Goal: Task Accomplishment & Management: Manage account settings

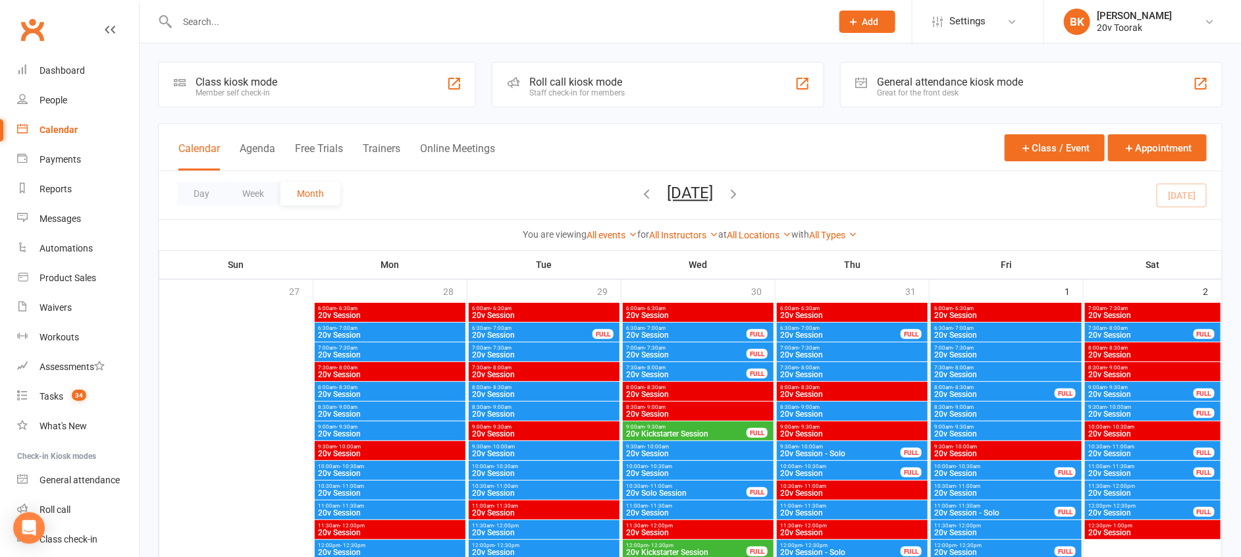
click at [725, 127] on div "Calendar Agenda Free Trials Trainers Online Meetings Class / Event Appointment" at bounding box center [690, 147] width 1063 height 47
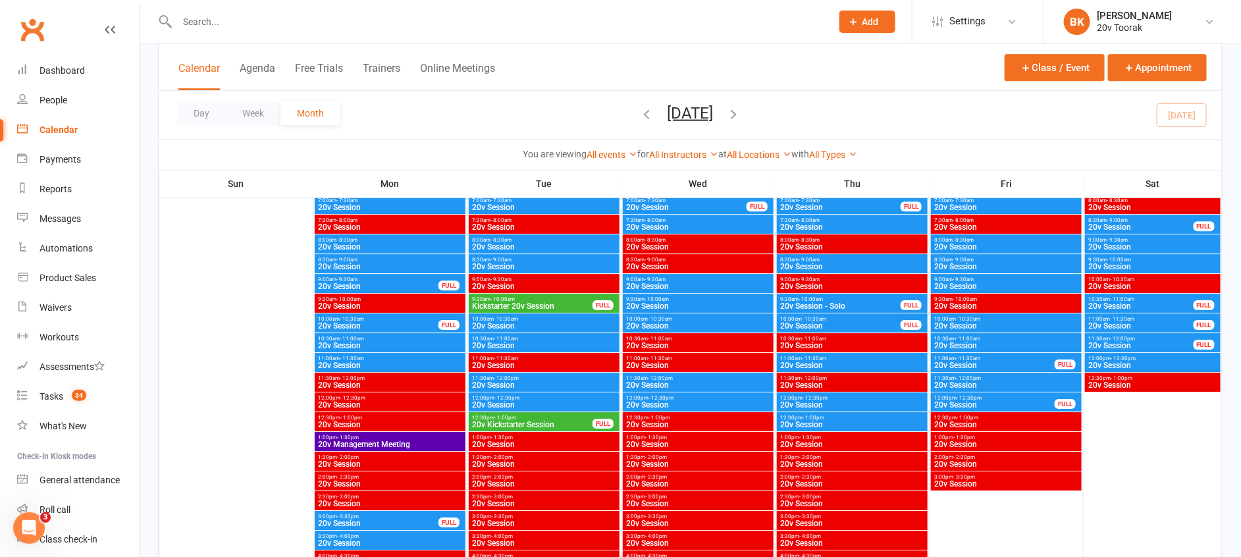
scroll to position [1926, 0]
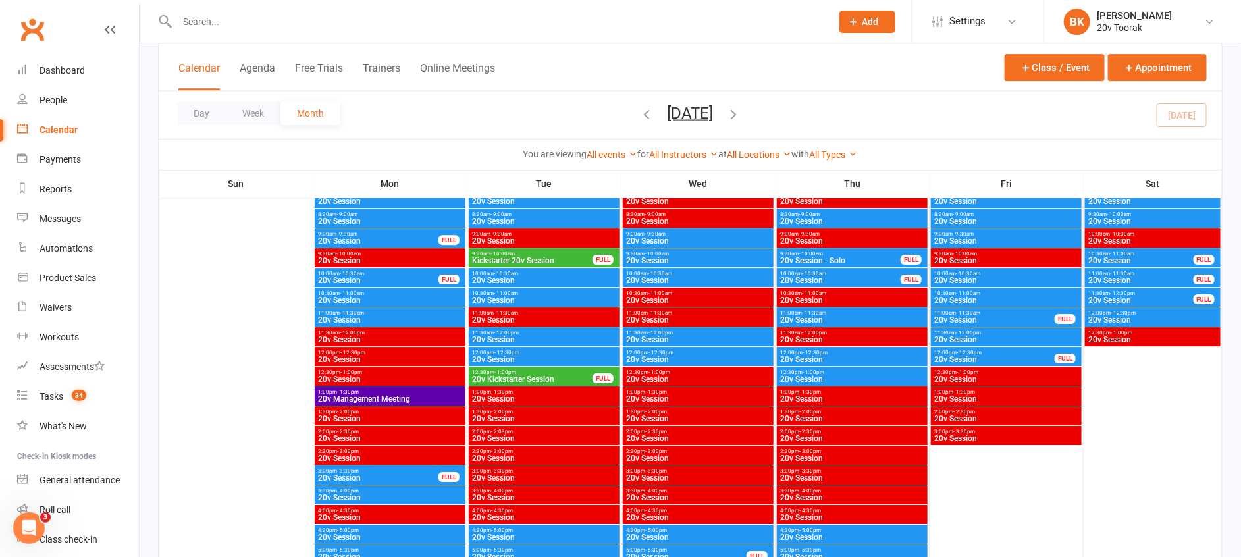
click at [340, 311] on span "- 11:30am" at bounding box center [352, 313] width 24 height 6
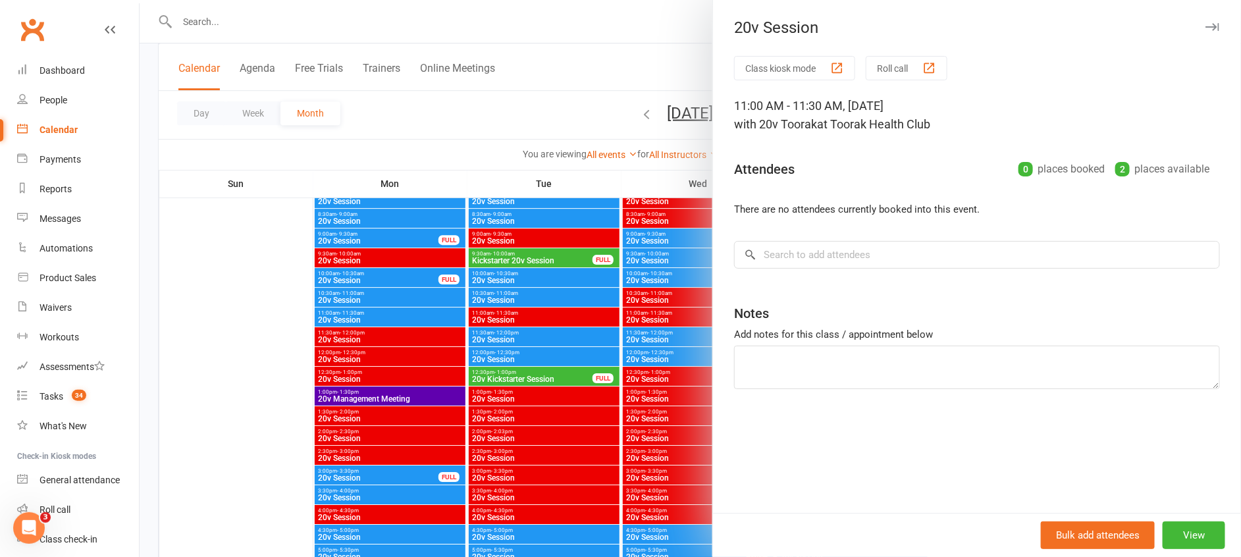
click at [340, 311] on div at bounding box center [690, 278] width 1101 height 557
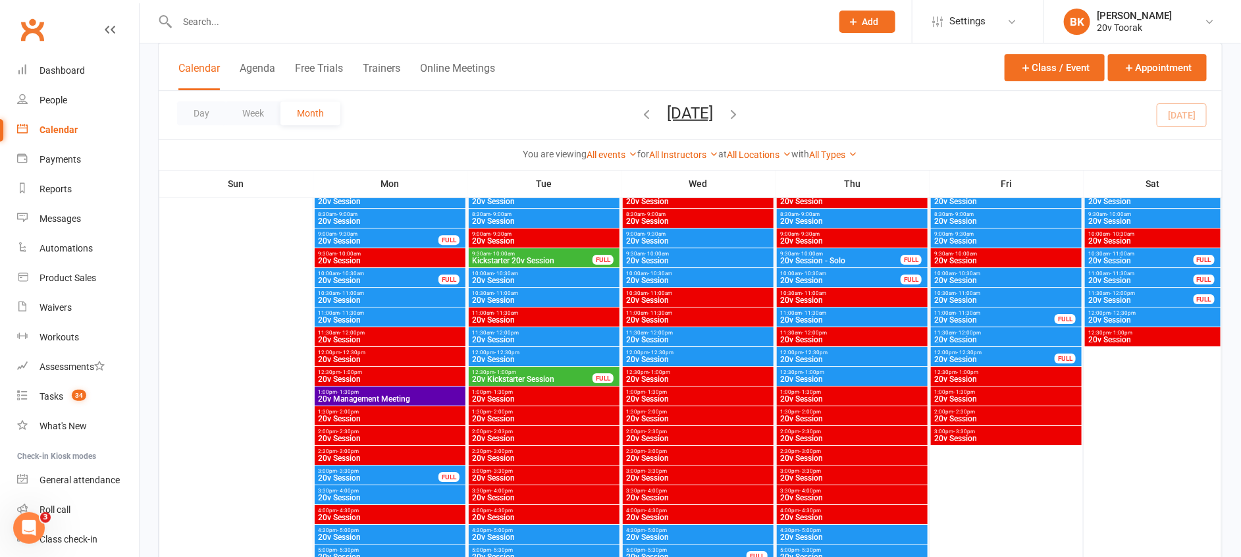
click at [357, 297] on span "20v Session" at bounding box center [389, 300] width 145 height 8
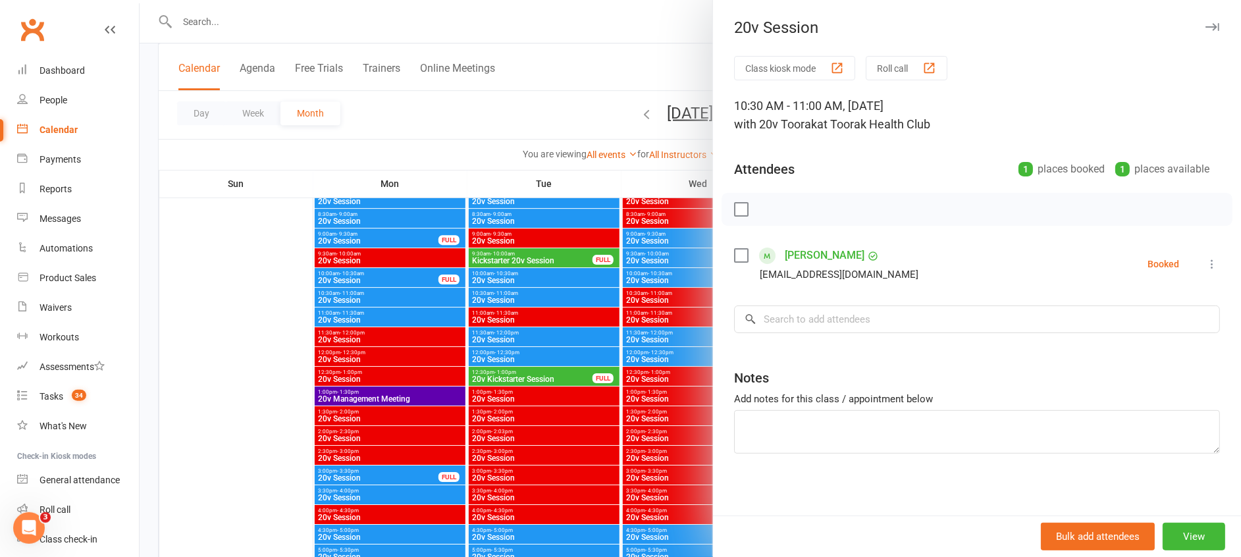
click at [357, 297] on div at bounding box center [690, 278] width 1101 height 557
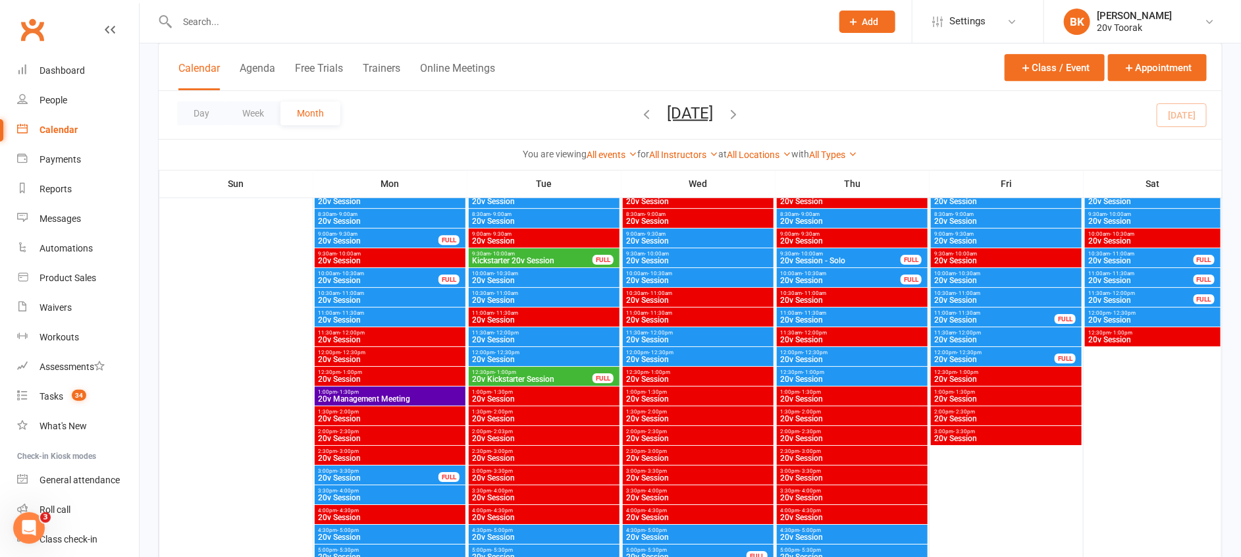
click at [360, 349] on span "- 12:30pm" at bounding box center [352, 352] width 25 height 6
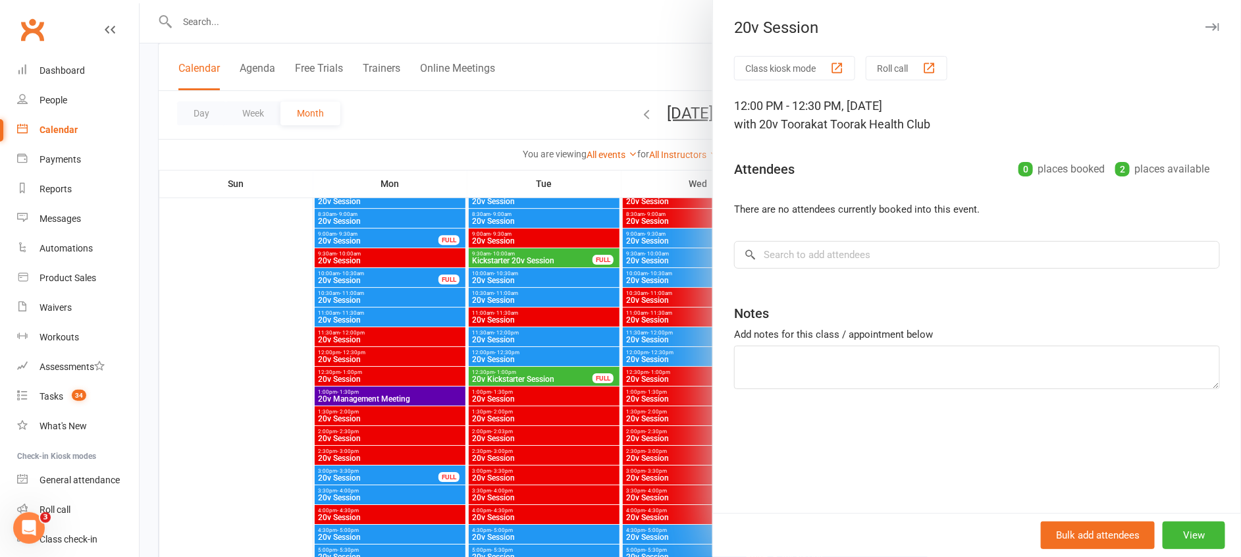
click at [360, 349] on div at bounding box center [690, 278] width 1101 height 557
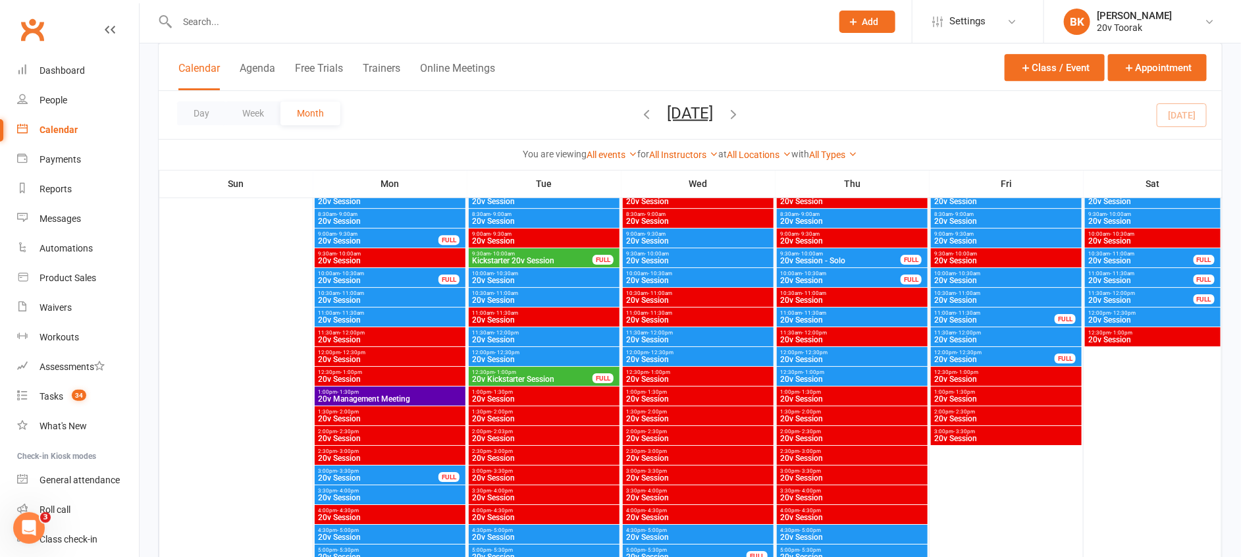
click at [357, 316] on span "20v Session" at bounding box center [389, 320] width 145 height 8
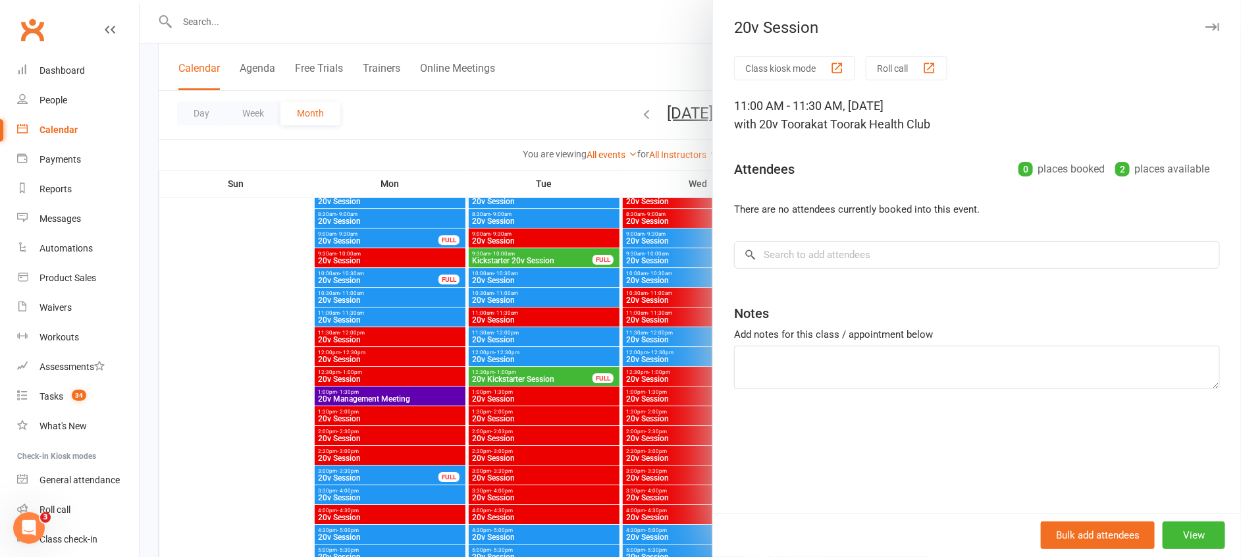
click at [347, 339] on div at bounding box center [690, 278] width 1101 height 557
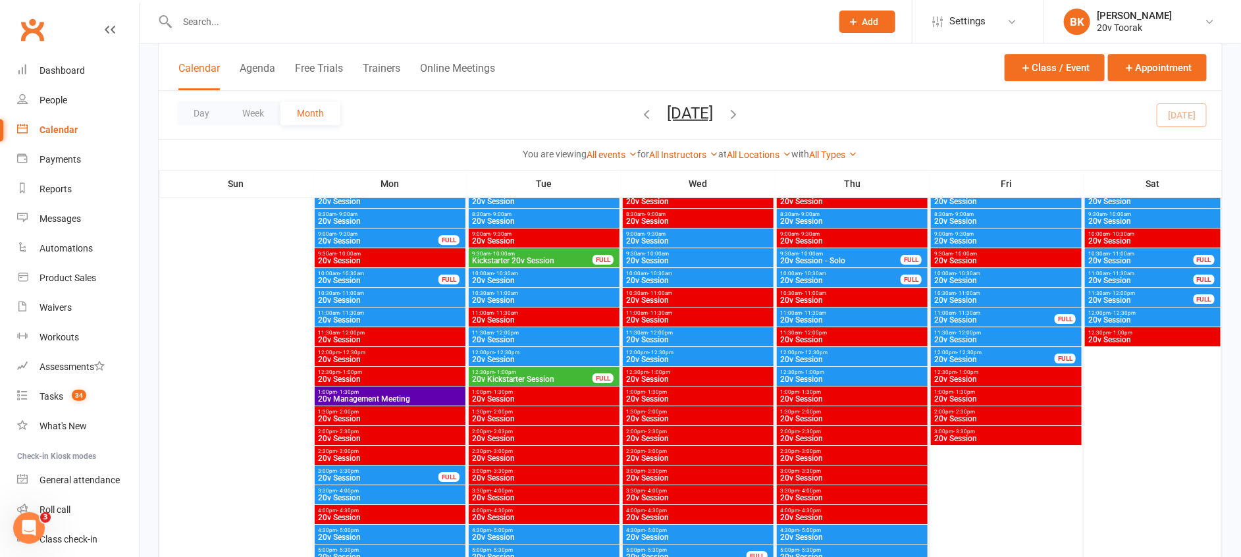
click at [345, 332] on span "- 12:00pm" at bounding box center [352, 333] width 25 height 6
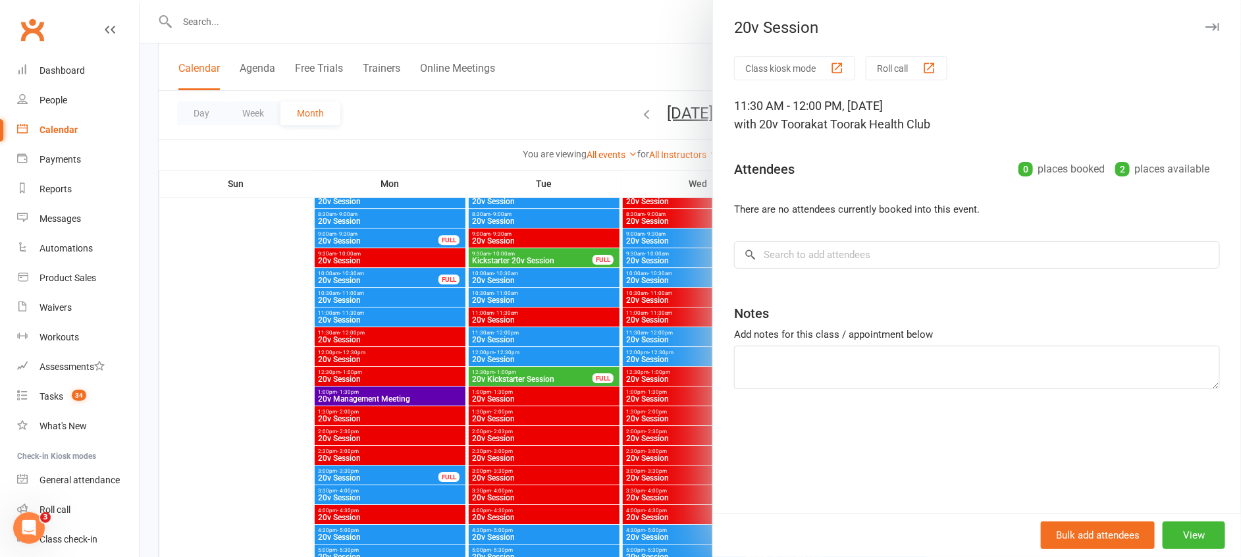
click at [345, 332] on div at bounding box center [690, 278] width 1101 height 557
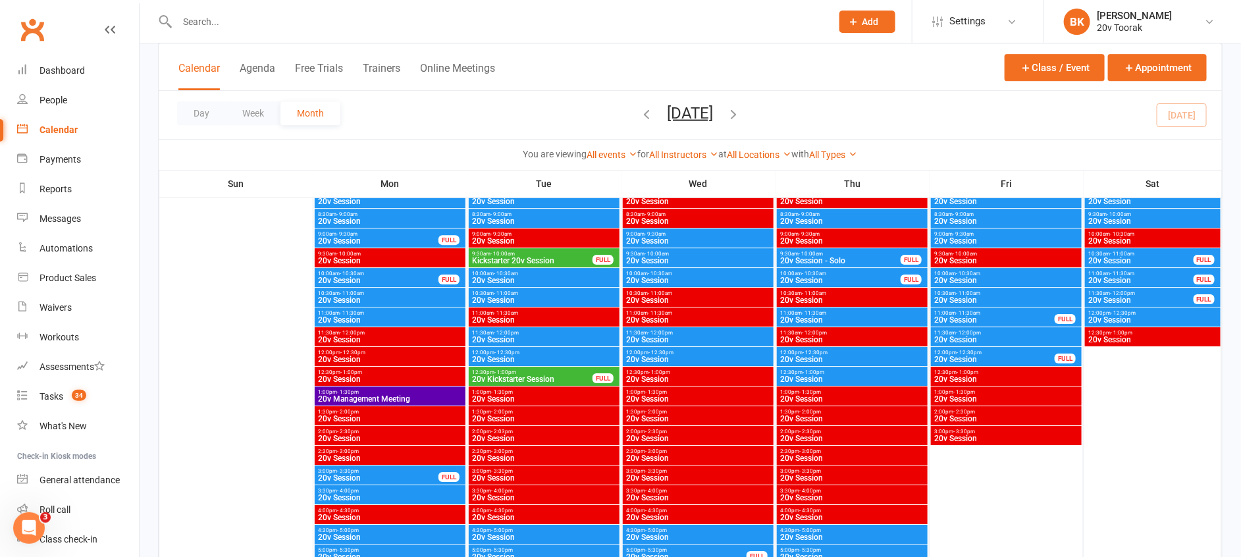
click at [403, 318] on span "20v Session" at bounding box center [389, 320] width 145 height 8
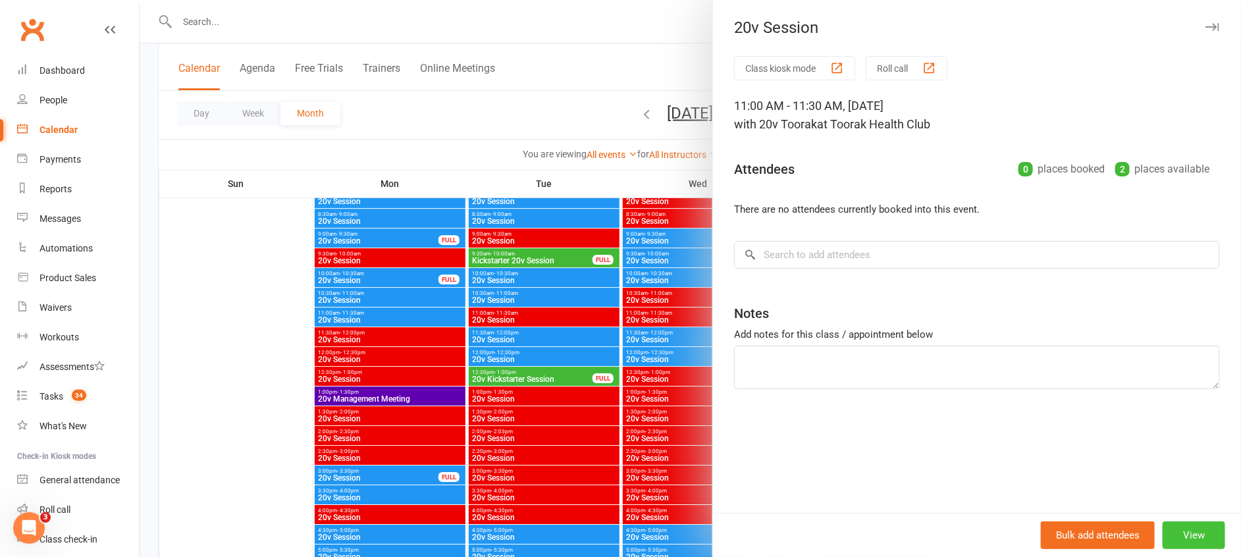
click at [1202, 533] on button "View" at bounding box center [1193, 535] width 63 height 28
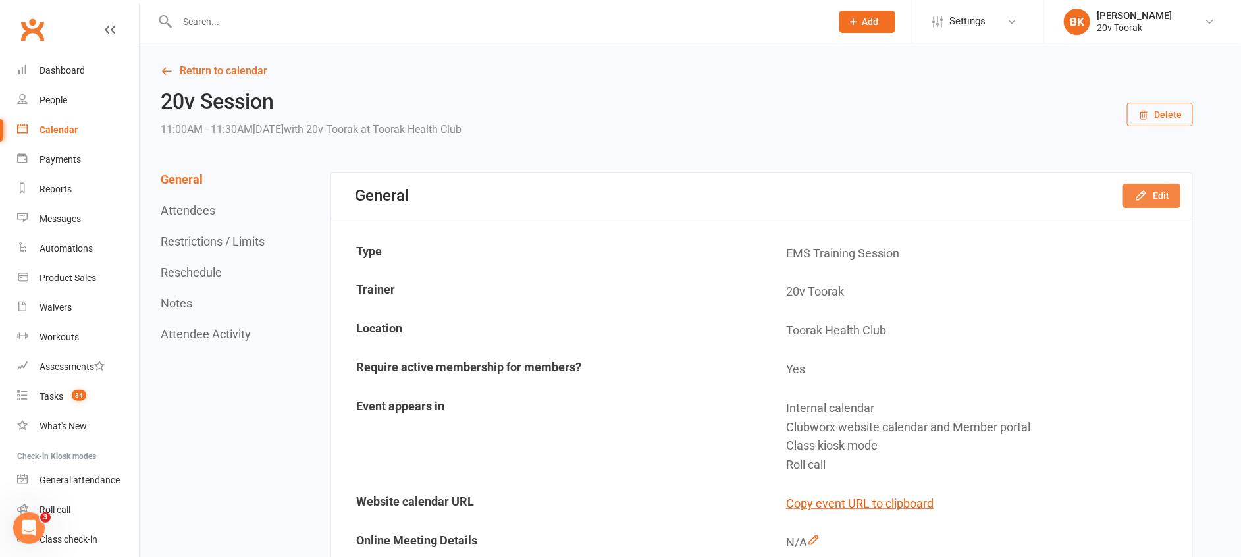
click at [1147, 205] on button "Edit" at bounding box center [1151, 196] width 57 height 24
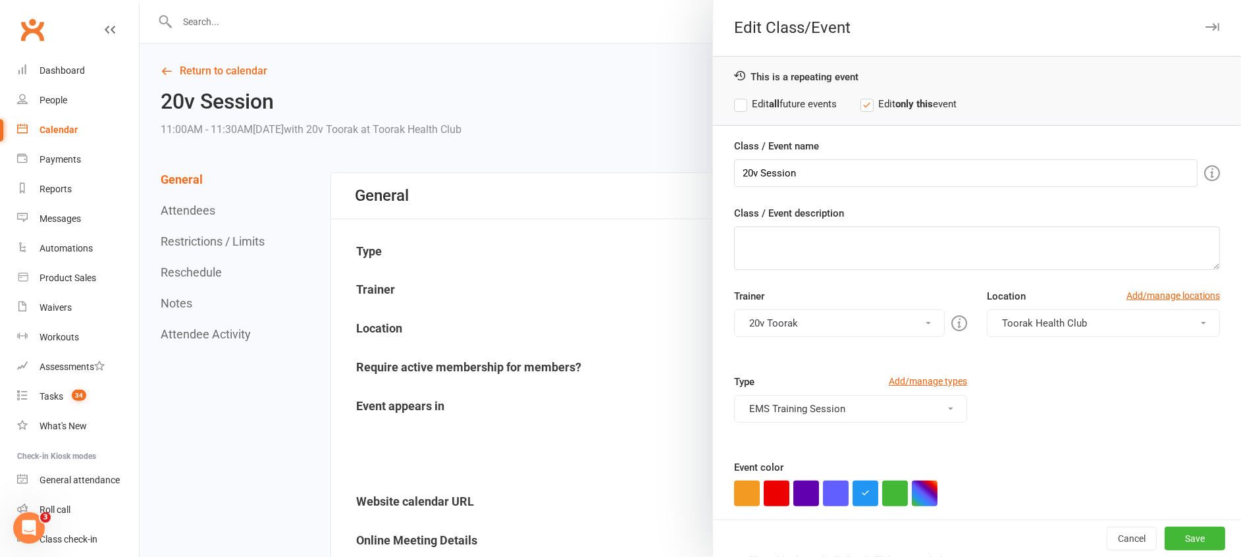
scroll to position [72, 0]
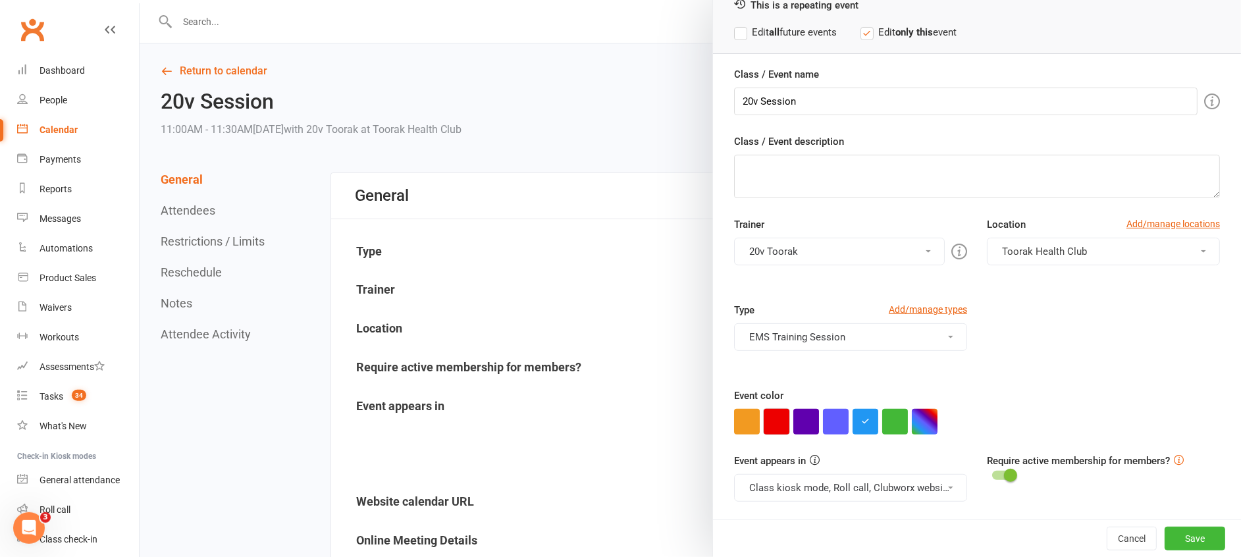
click at [763, 421] on button "button" at bounding box center [776, 422] width 26 height 26
click at [824, 484] on button "Class kiosk mode, Roll call, Clubworx website calendar and Member portal" at bounding box center [850, 488] width 233 height 28
click at [835, 511] on link "Clubworx website calendar and Member portal" at bounding box center [853, 519] width 236 height 26
click at [1169, 542] on button "Save" at bounding box center [1194, 539] width 61 height 24
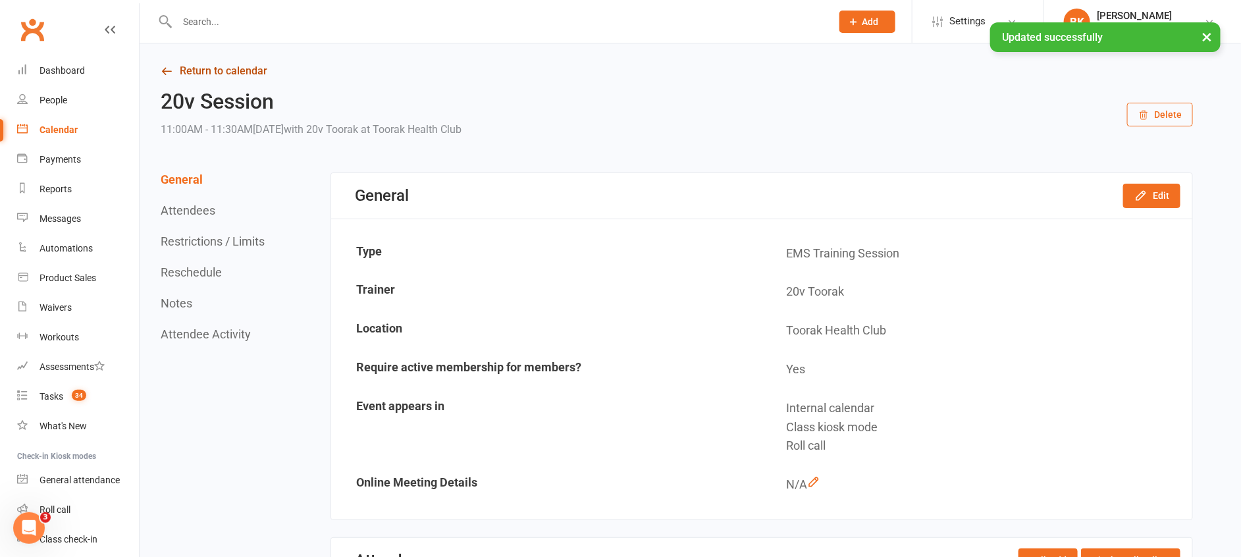
click at [200, 80] on link "Return to calendar" at bounding box center [677, 71] width 1032 height 18
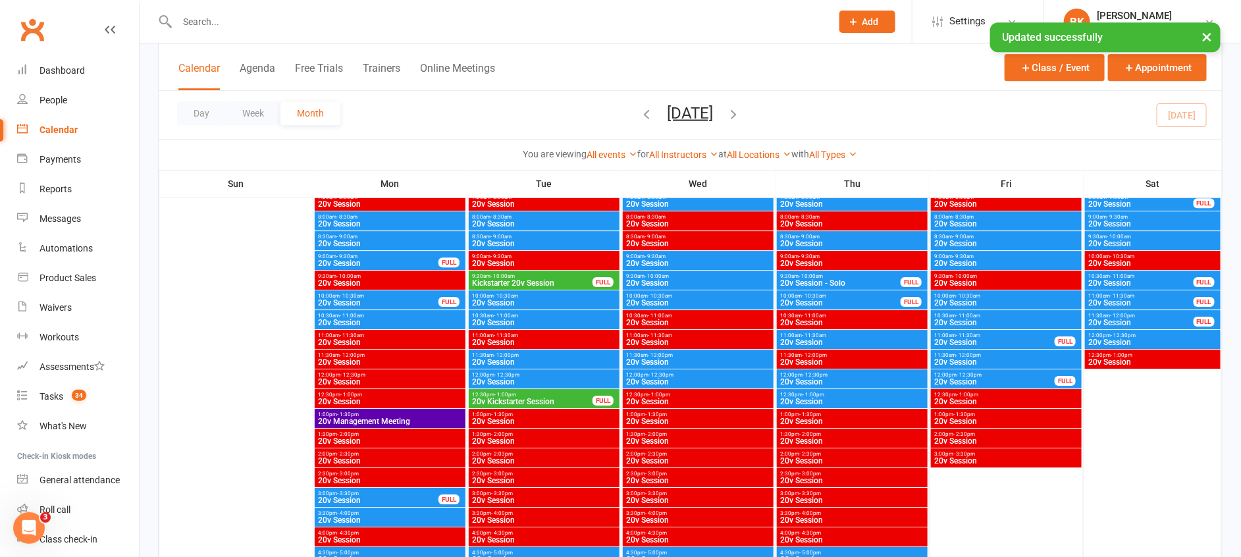
scroll to position [1913, 0]
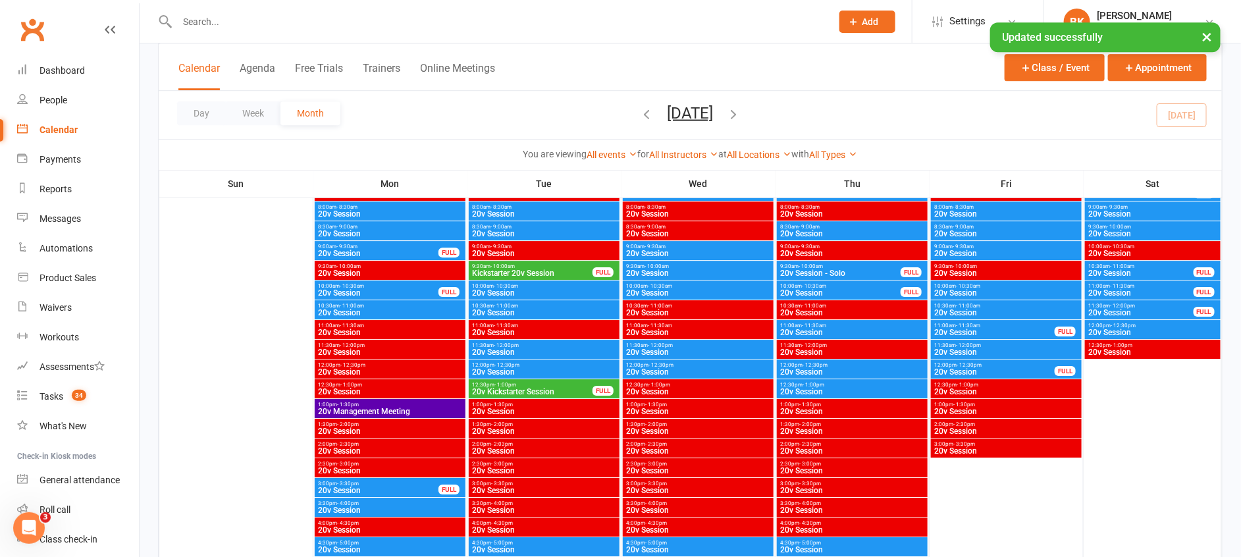
click at [355, 328] on span "20v Session" at bounding box center [389, 332] width 145 height 8
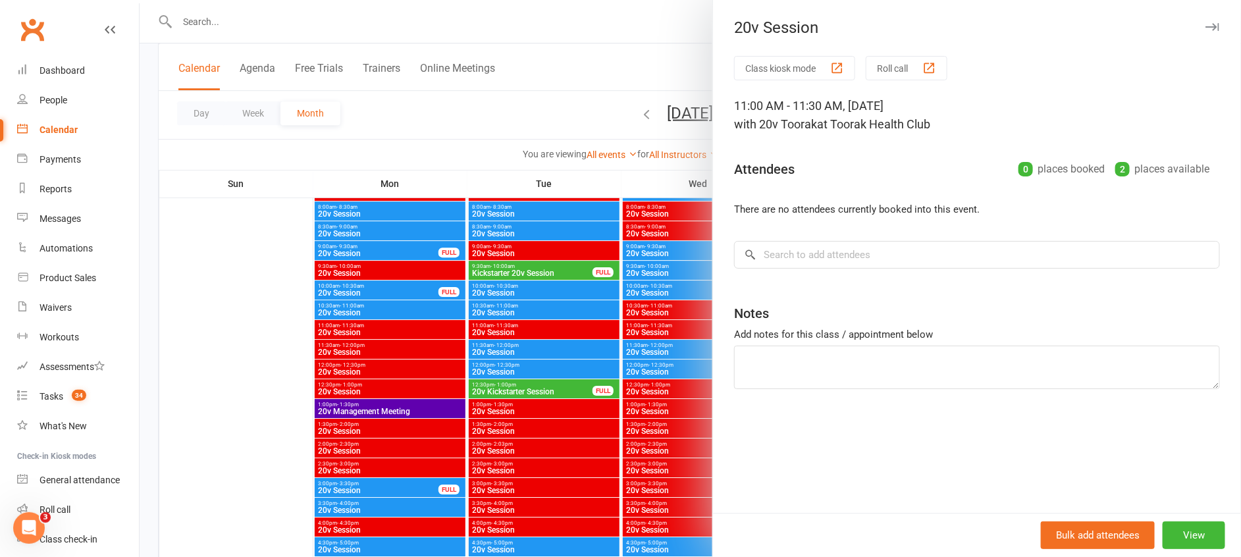
click at [355, 328] on div at bounding box center [690, 278] width 1101 height 557
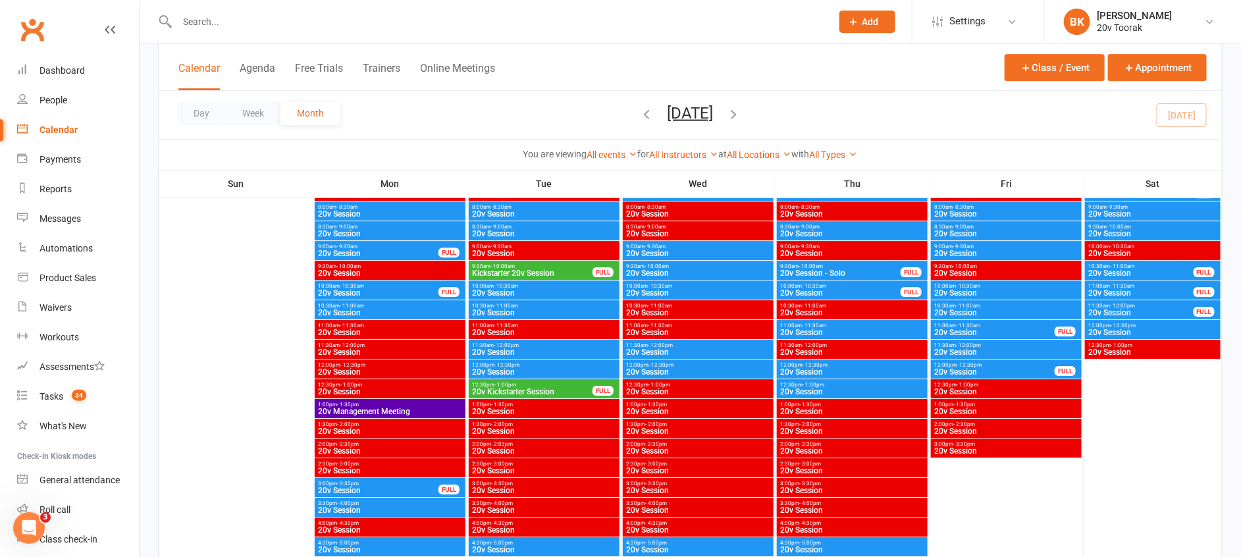
click at [361, 351] on span "20v Session" at bounding box center [389, 352] width 145 height 8
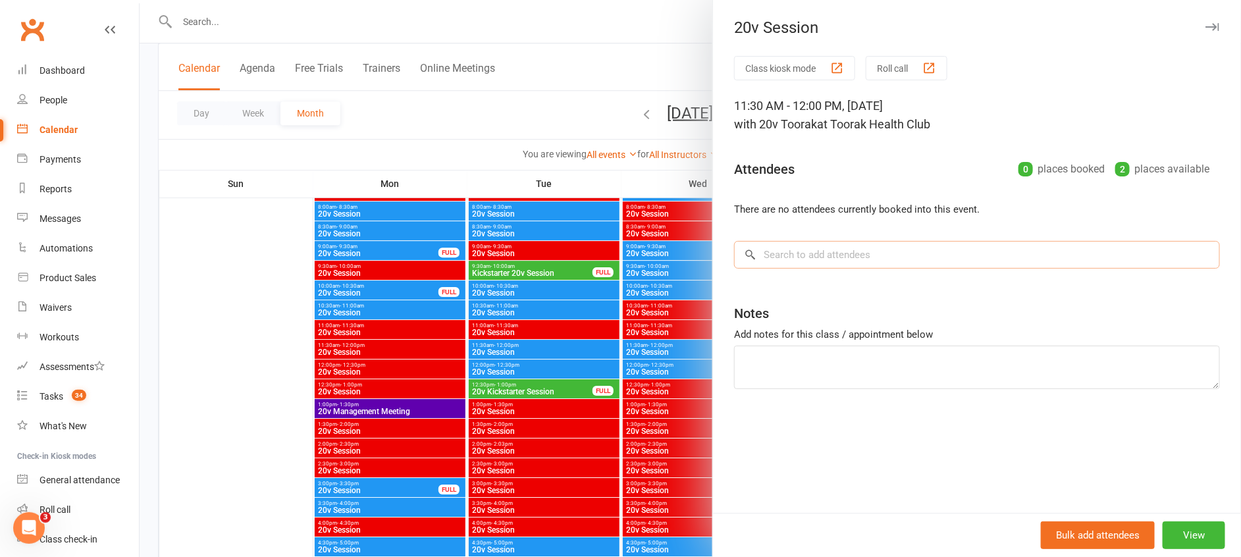
click at [815, 253] on input "search" at bounding box center [977, 255] width 486 height 28
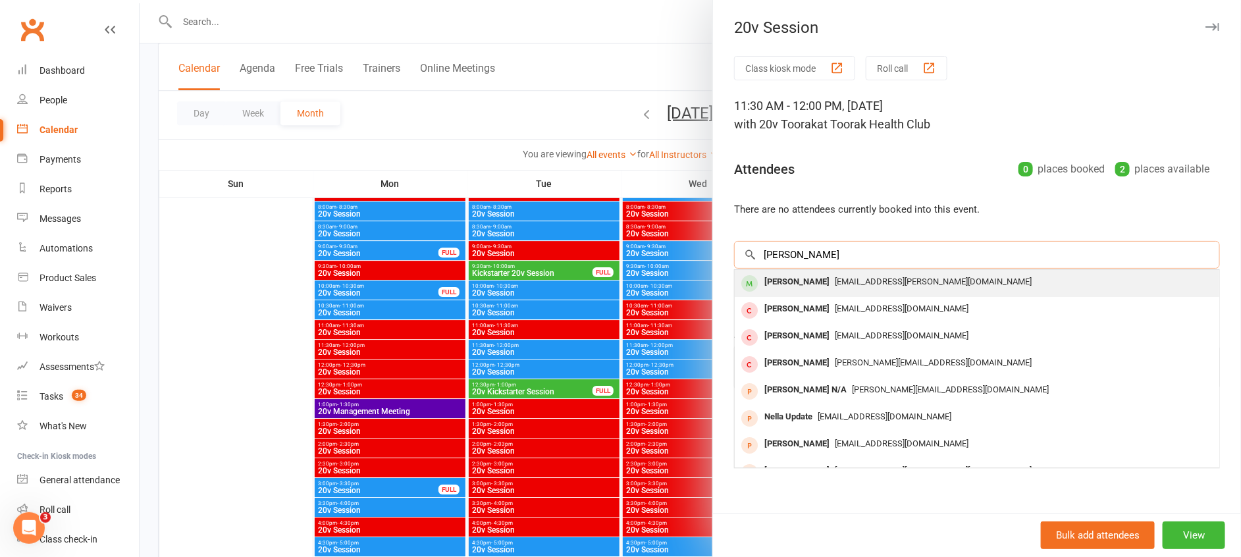
type input "ella"
click at [835, 282] on span "Dr.kashi.ella@gmail.com" at bounding box center [933, 281] width 197 height 10
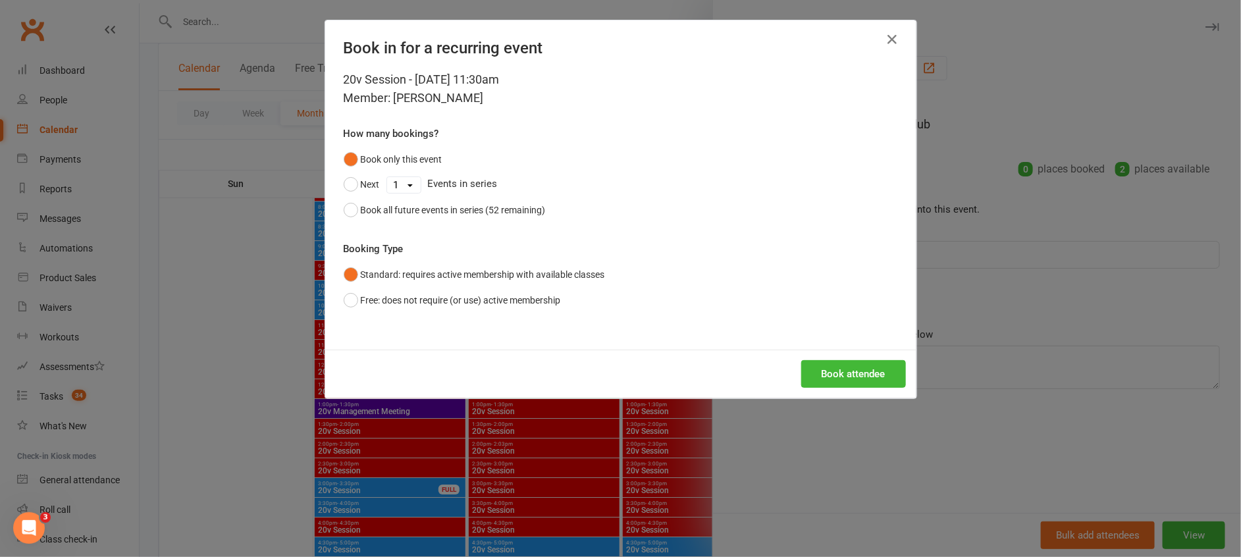
click at [879, 359] on div "Book attendee" at bounding box center [620, 373] width 591 height 49
click at [880, 373] on button "Book attendee" at bounding box center [853, 374] width 105 height 28
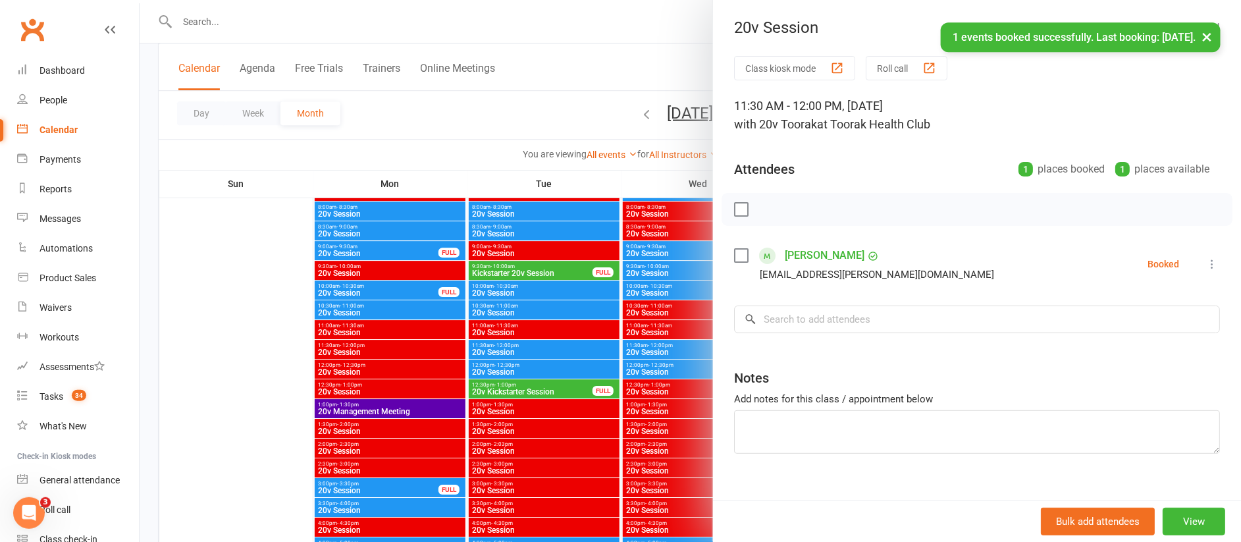
click at [1194, 502] on div "Bulk add attendees View" at bounding box center [977, 520] width 528 height 41
click at [1166, 510] on button "View" at bounding box center [1193, 521] width 63 height 28
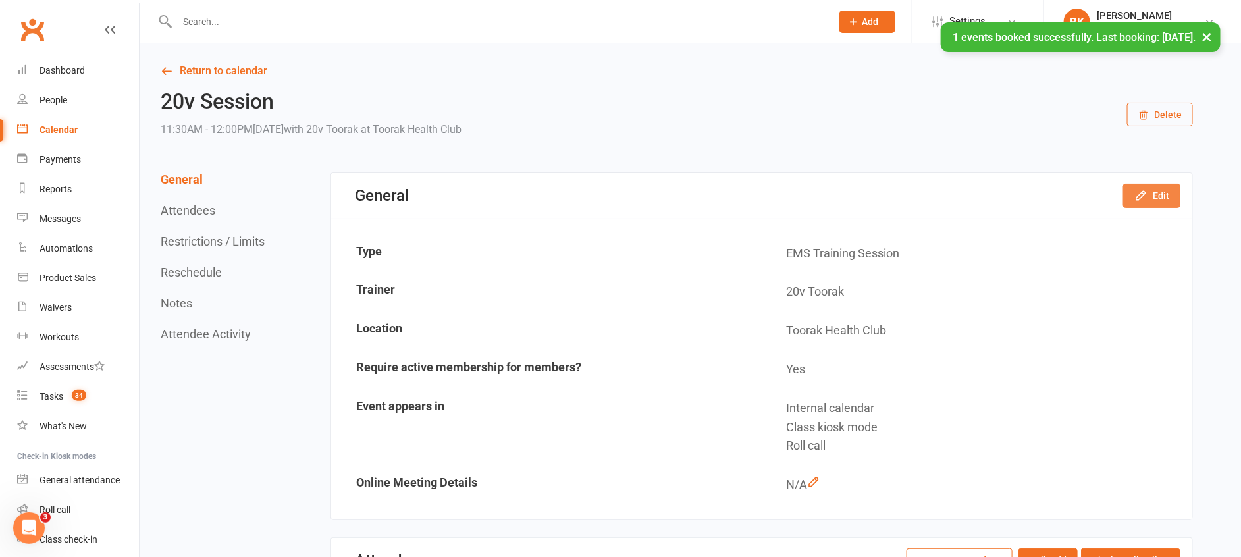
click at [1169, 198] on button "Edit" at bounding box center [1151, 196] width 57 height 24
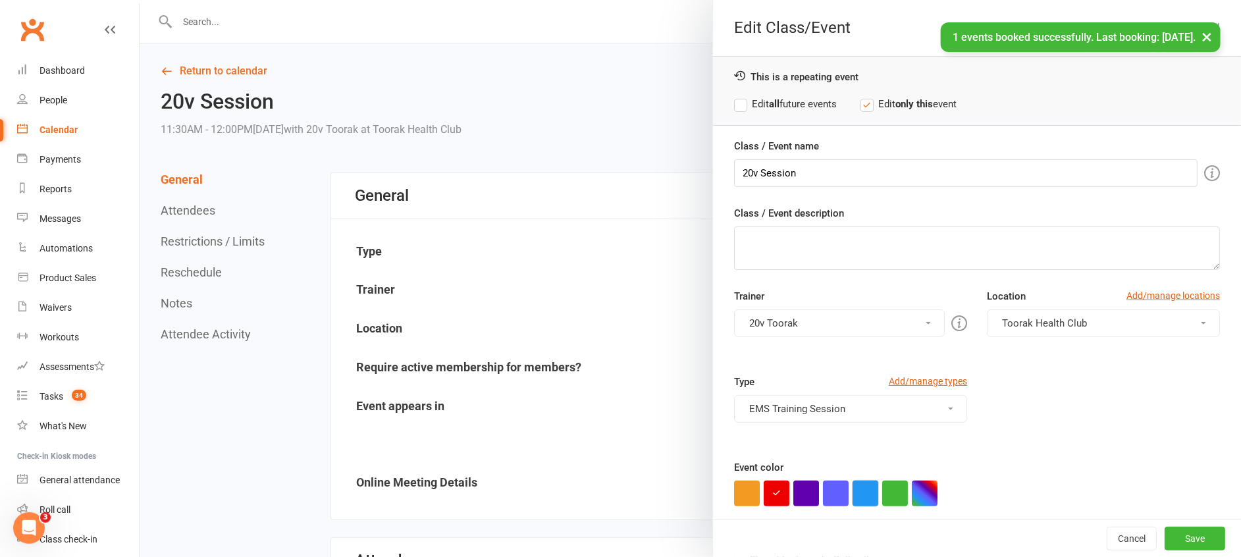
click at [858, 486] on button "button" at bounding box center [865, 493] width 26 height 26
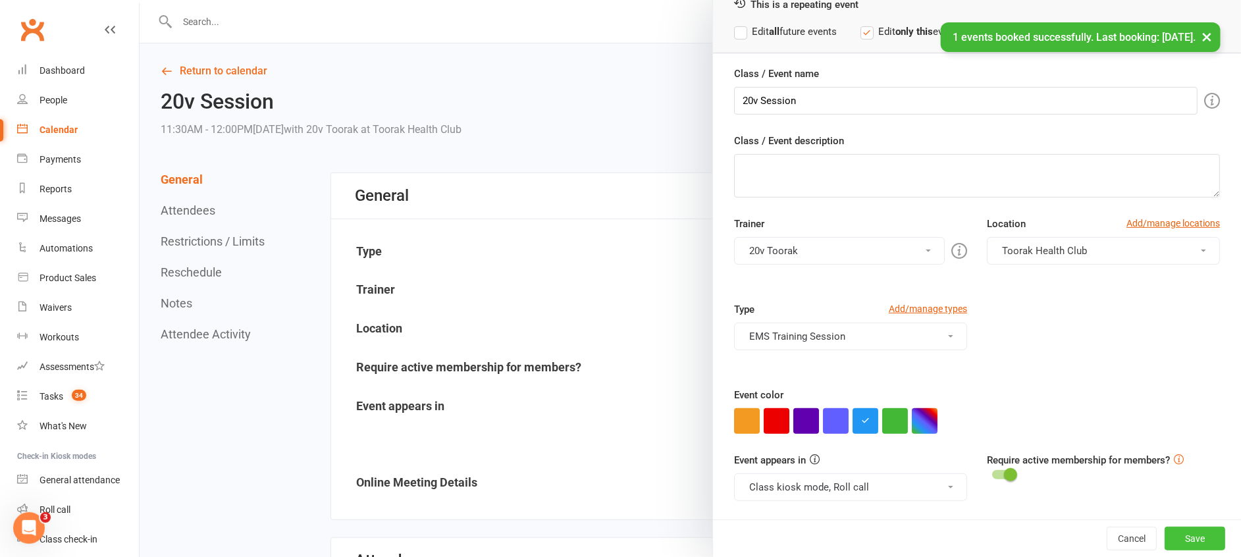
click at [1169, 534] on button "Save" at bounding box center [1194, 539] width 61 height 24
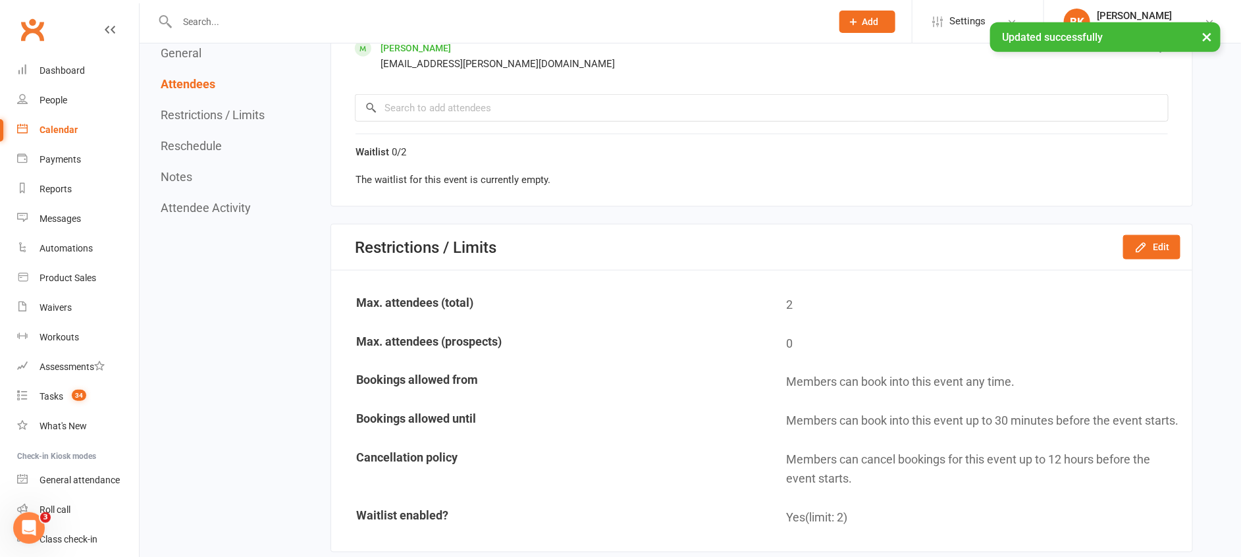
scroll to position [605, 0]
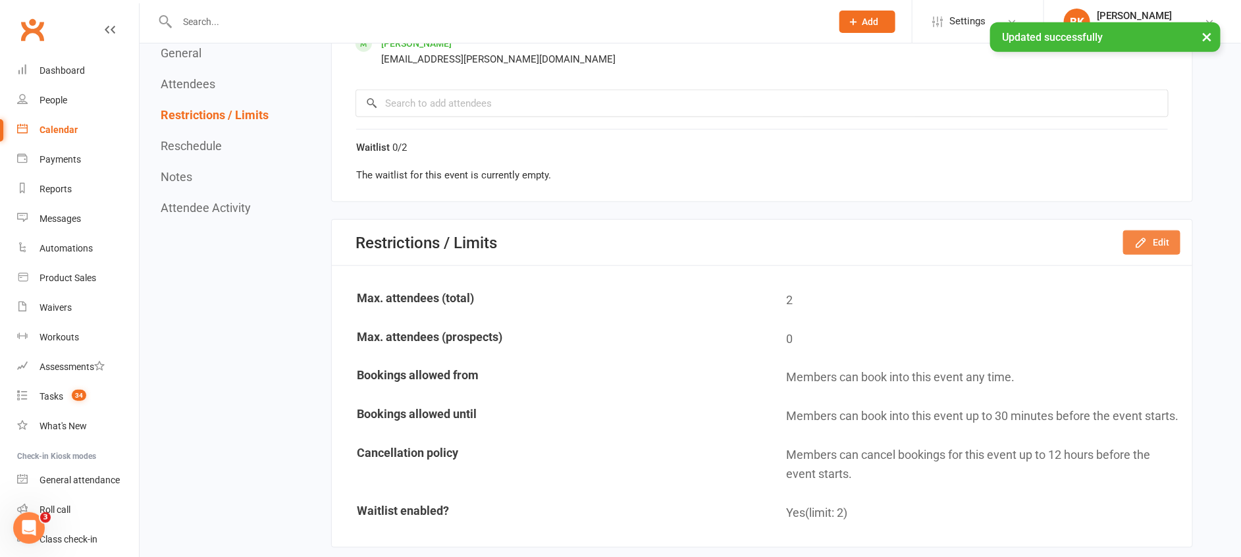
click at [1165, 234] on button "Edit" at bounding box center [1151, 242] width 57 height 24
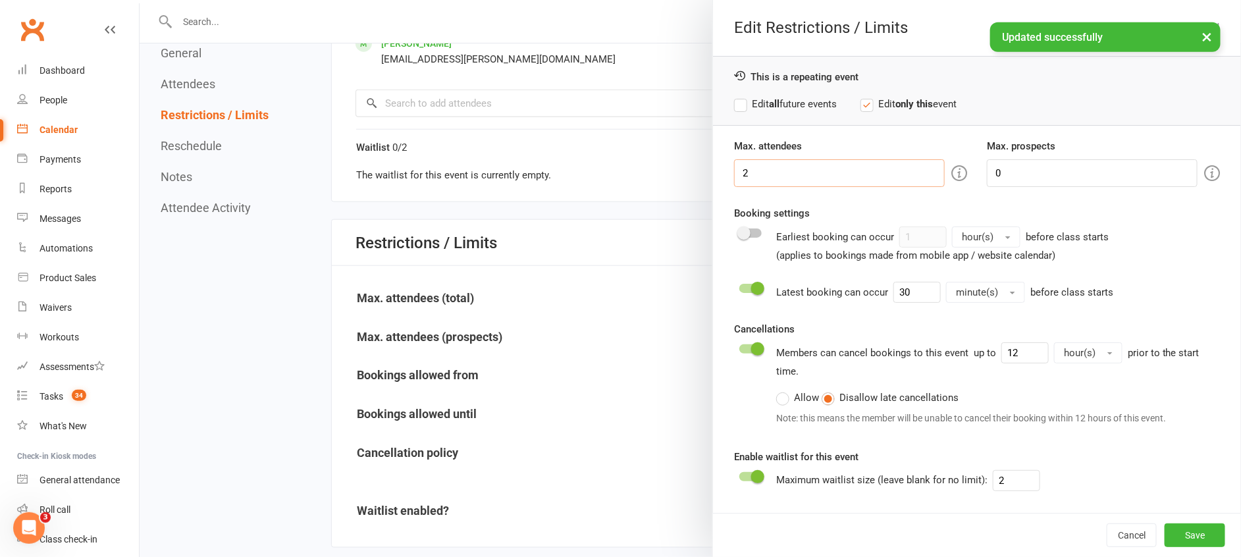
click at [783, 165] on input "2" at bounding box center [839, 173] width 211 height 28
type input "1"
click at [1184, 556] on html "Prospect Member Non-attending contact Class / event Appointment Task Membership…" at bounding box center [620, 389] width 1241 height 1988
click at [1184, 542] on button "Save" at bounding box center [1194, 535] width 61 height 24
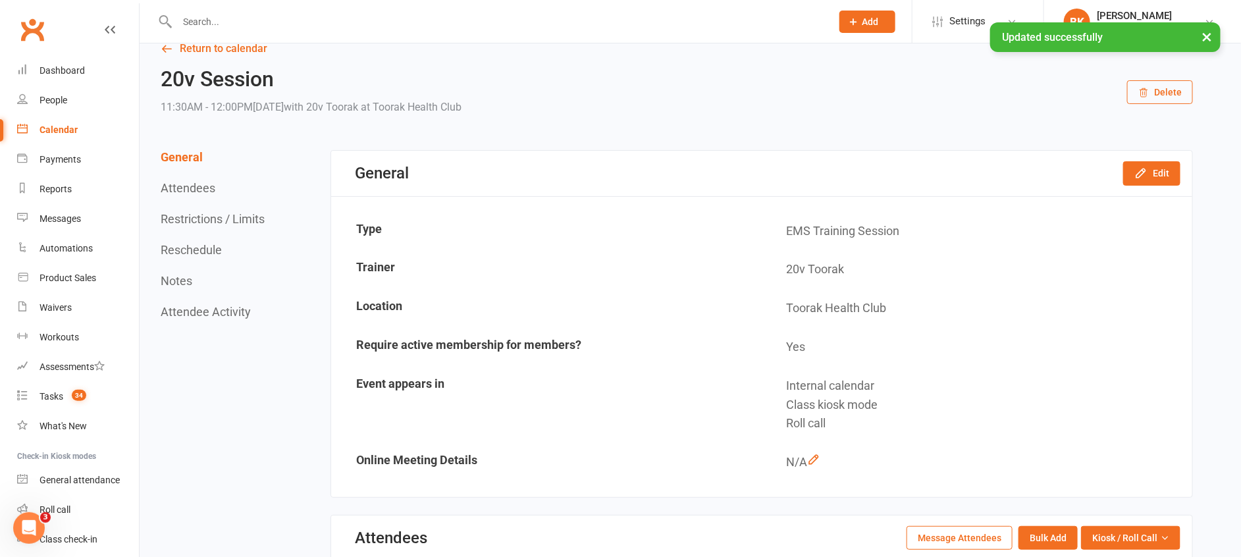
scroll to position [1, 0]
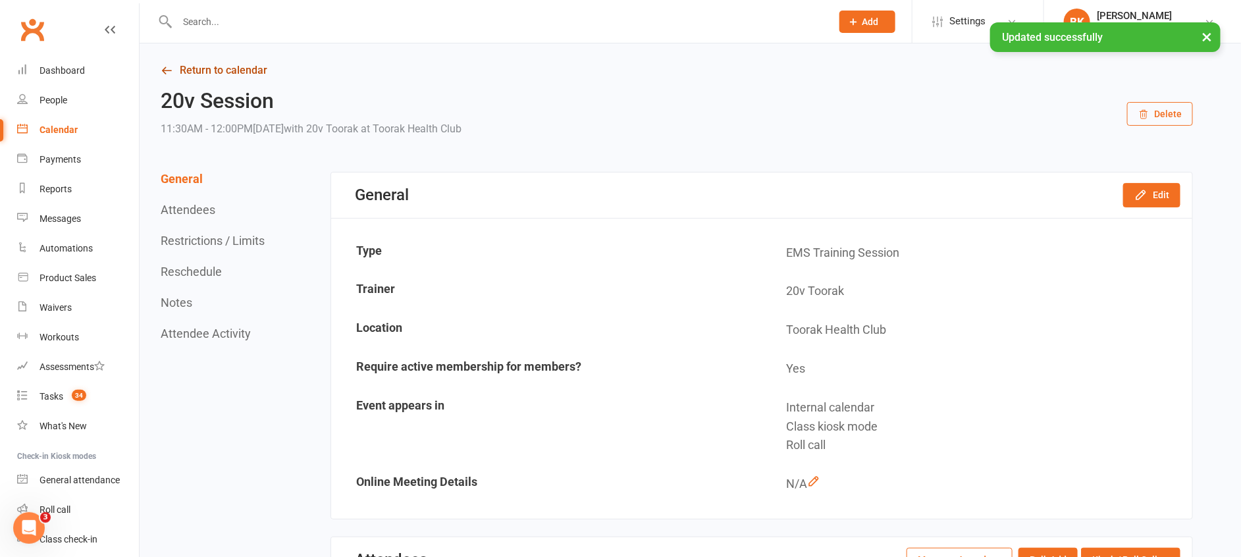
click at [226, 73] on link "Return to calendar" at bounding box center [677, 70] width 1032 height 18
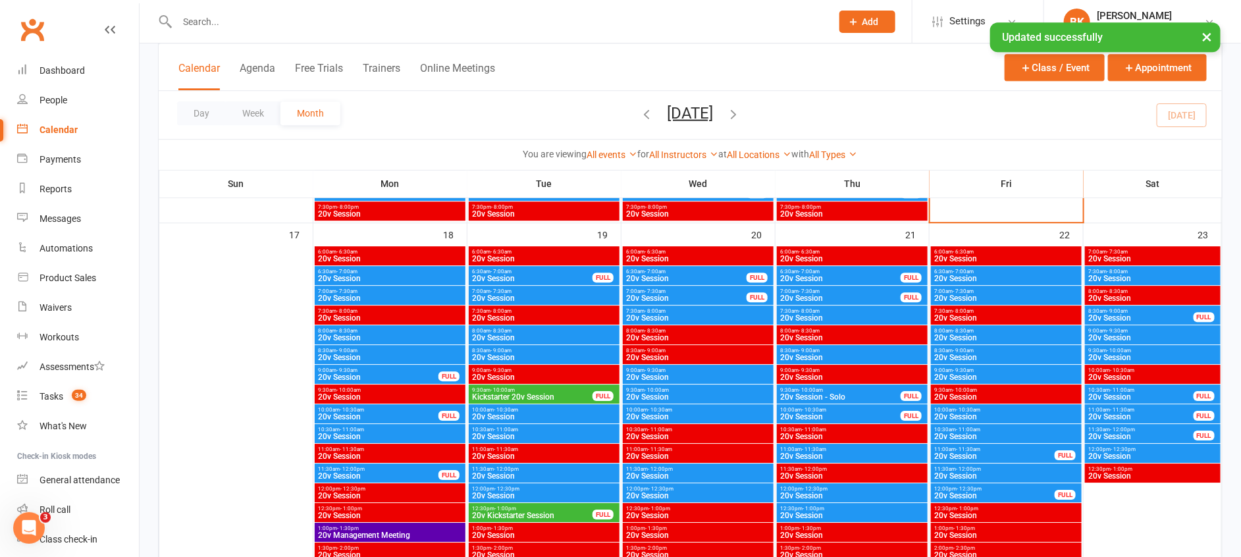
scroll to position [1797, 0]
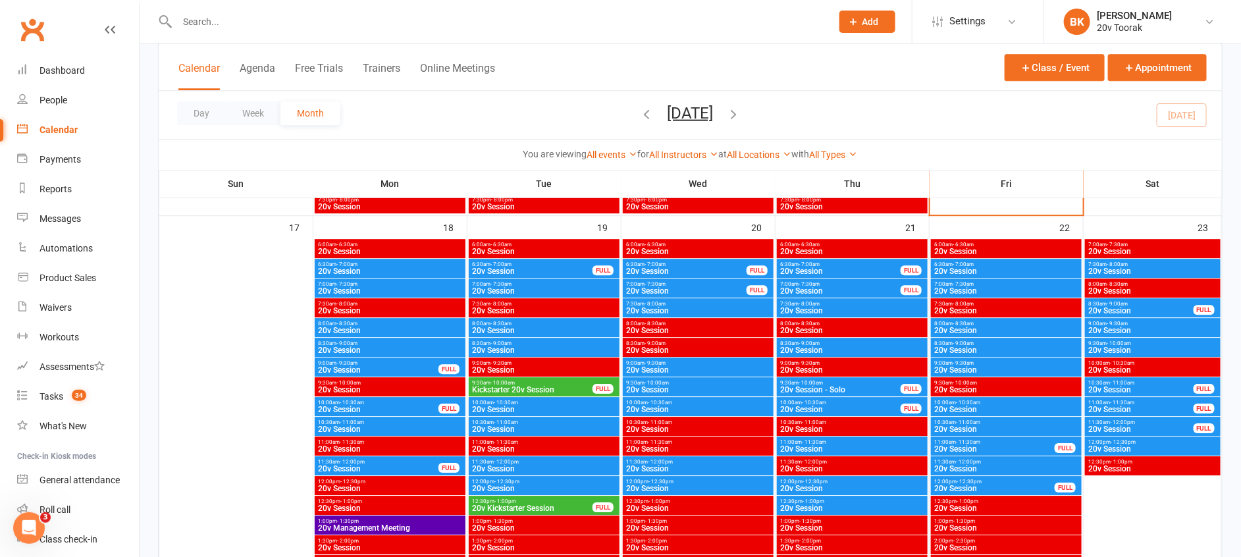
click at [363, 465] on span "20v Session" at bounding box center [378, 469] width 122 height 8
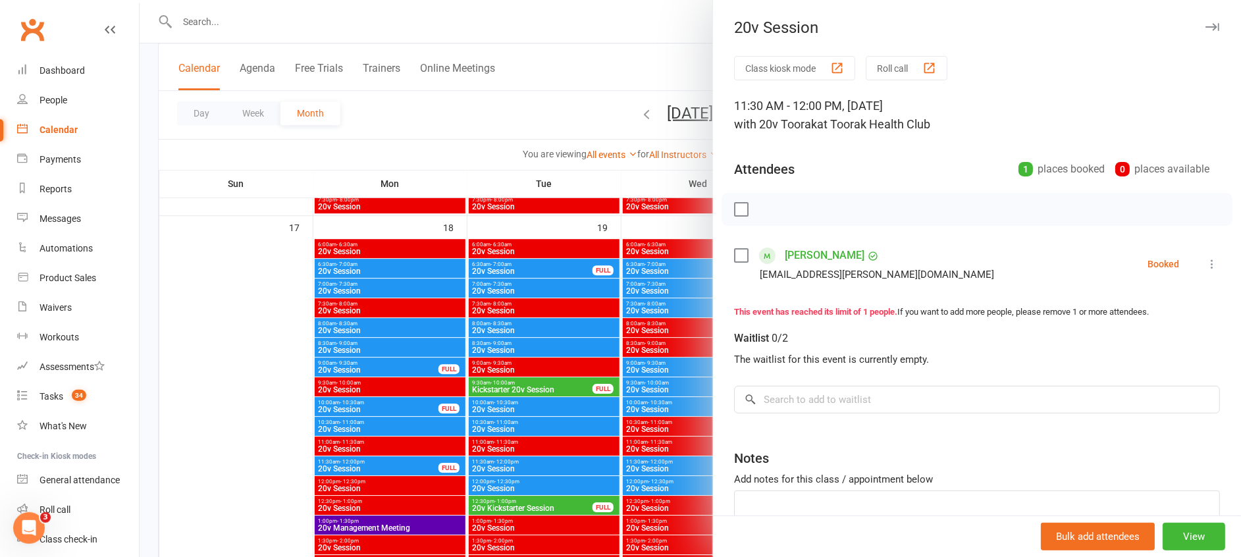
click at [363, 464] on div at bounding box center [690, 278] width 1101 height 557
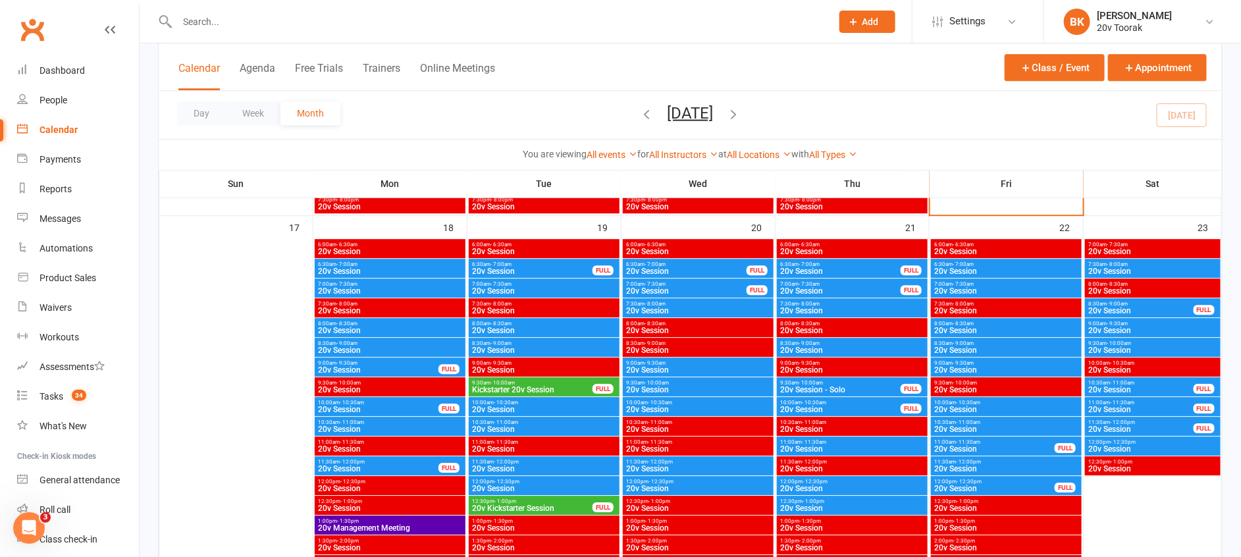
click at [363, 465] on span "20v Session" at bounding box center [378, 469] width 122 height 8
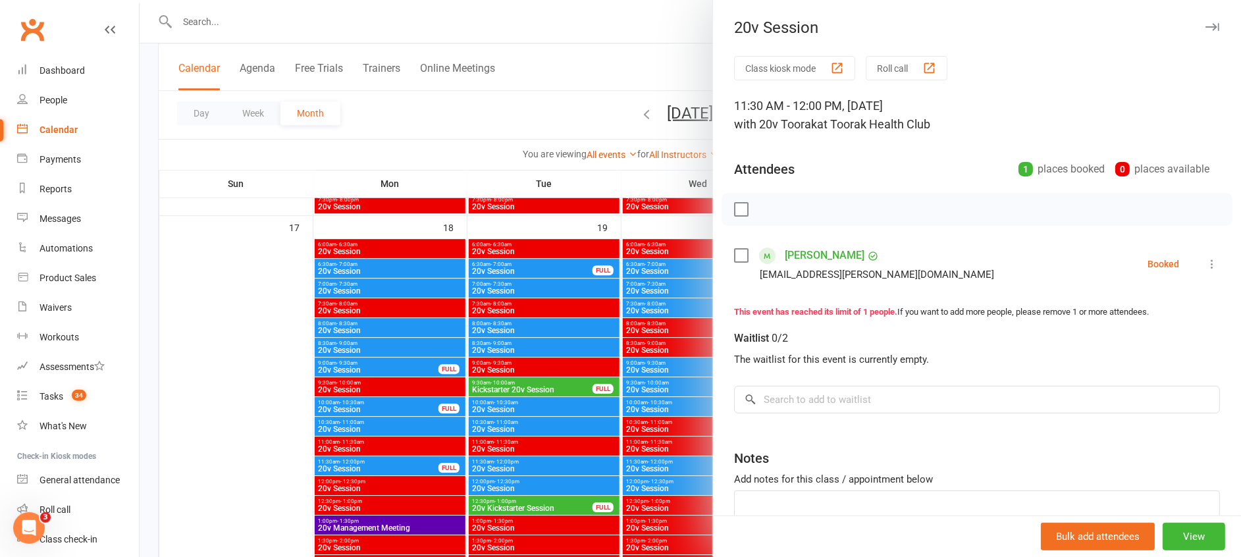
click at [363, 464] on div at bounding box center [690, 278] width 1101 height 557
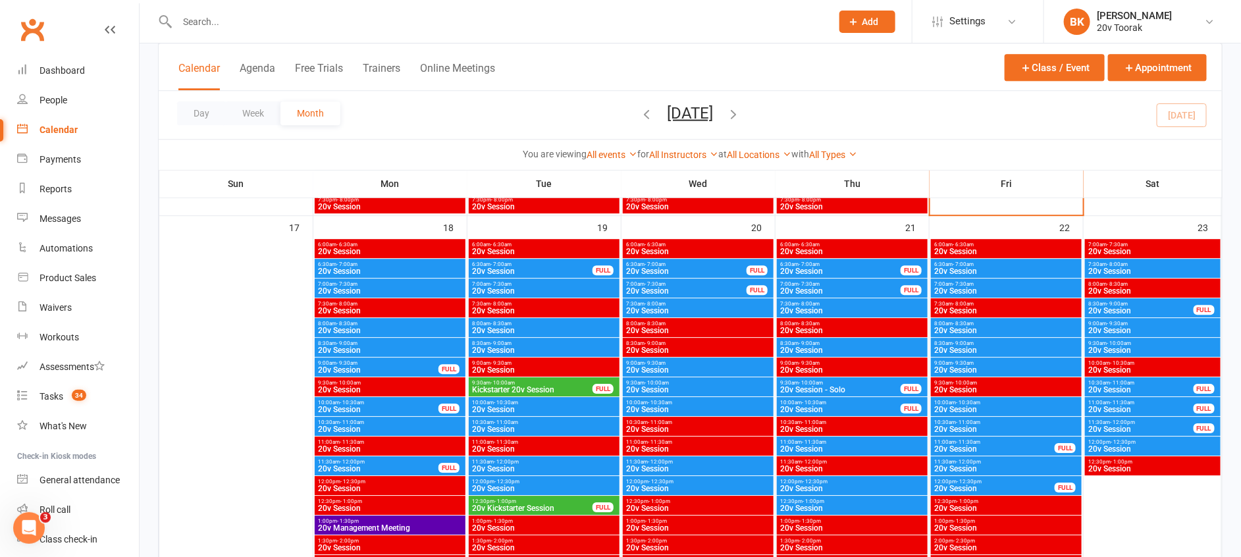
click at [488, 465] on span "20v Session" at bounding box center [543, 469] width 145 height 8
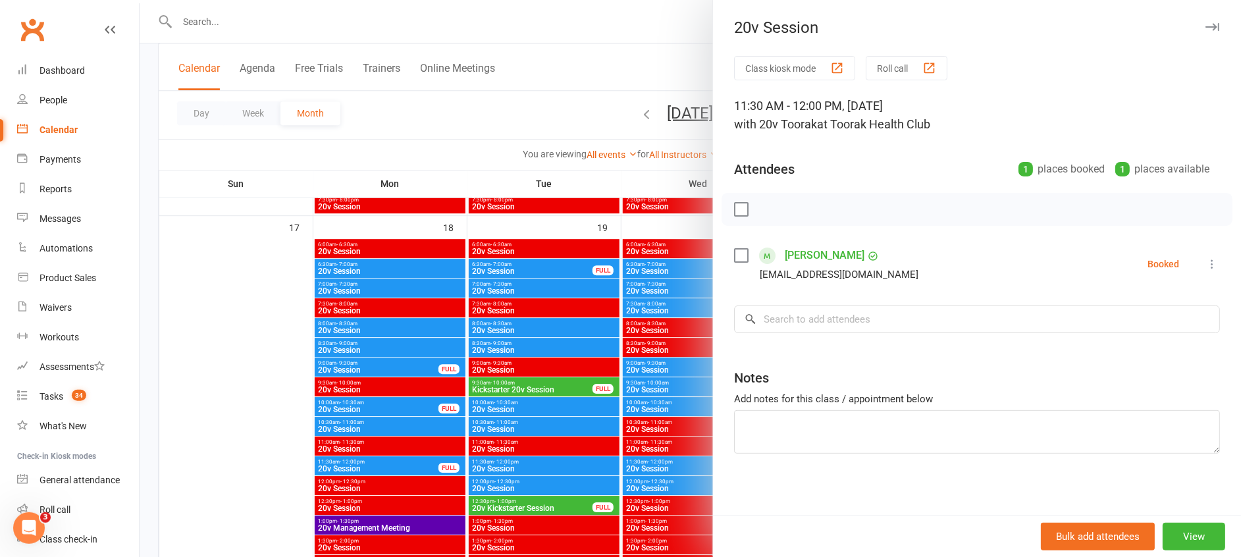
click at [488, 464] on div at bounding box center [690, 278] width 1101 height 557
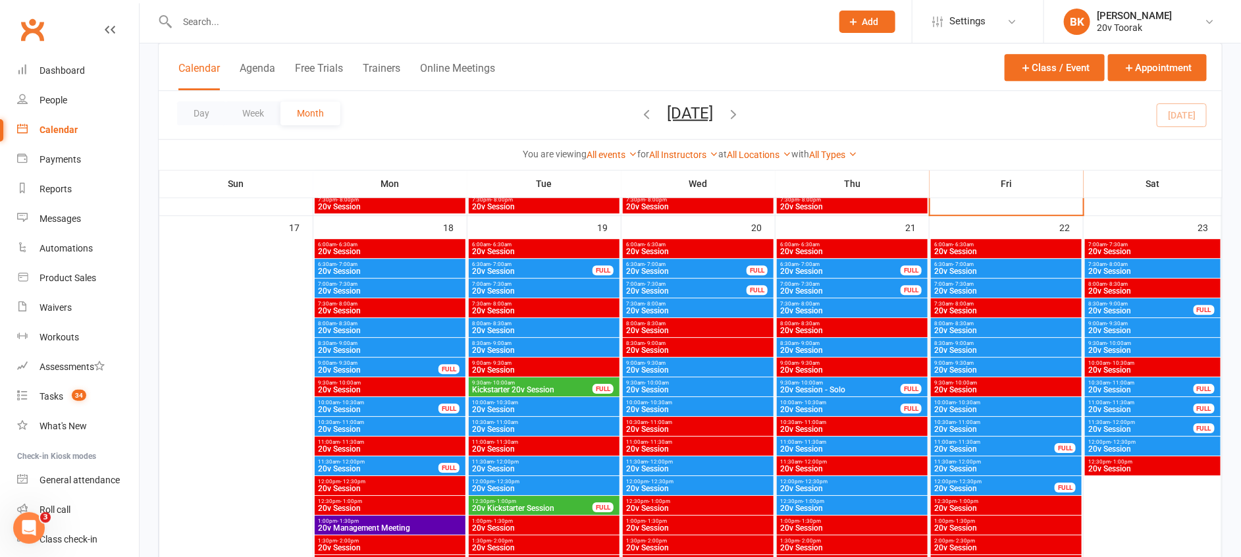
click at [499, 479] on span "- 12:30pm" at bounding box center [506, 481] width 25 height 6
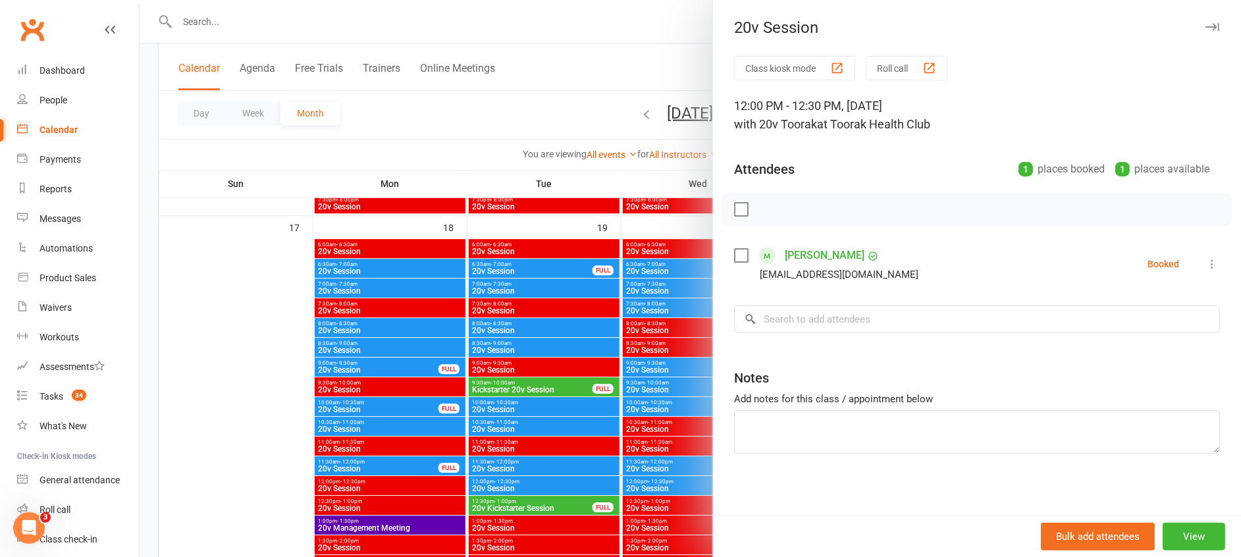
click at [499, 479] on div at bounding box center [690, 278] width 1101 height 557
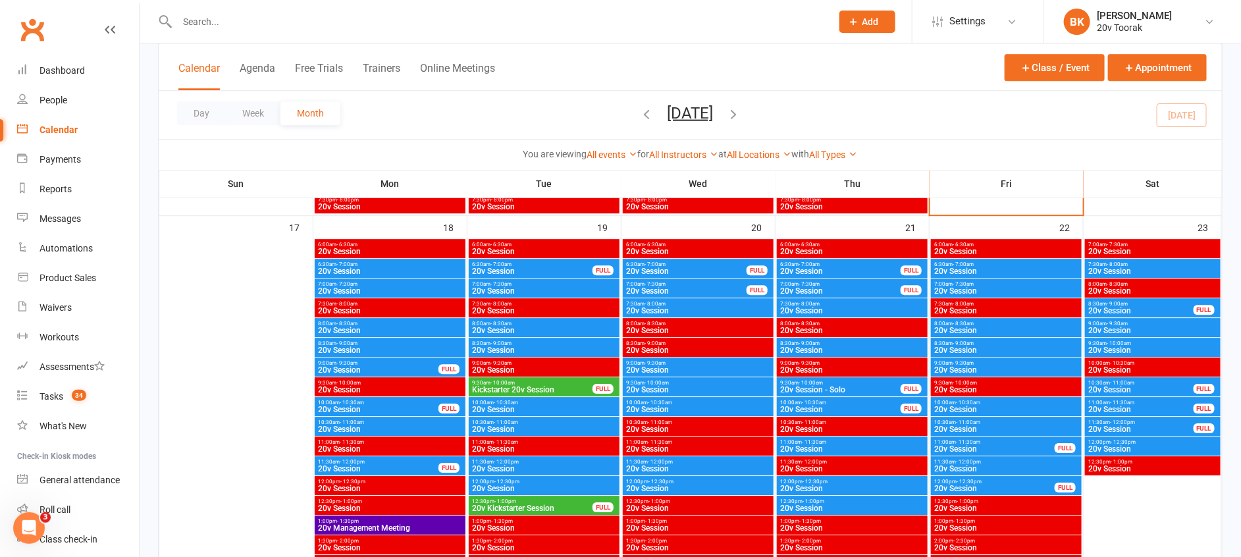
click at [502, 427] on span "20v Session" at bounding box center [543, 429] width 145 height 8
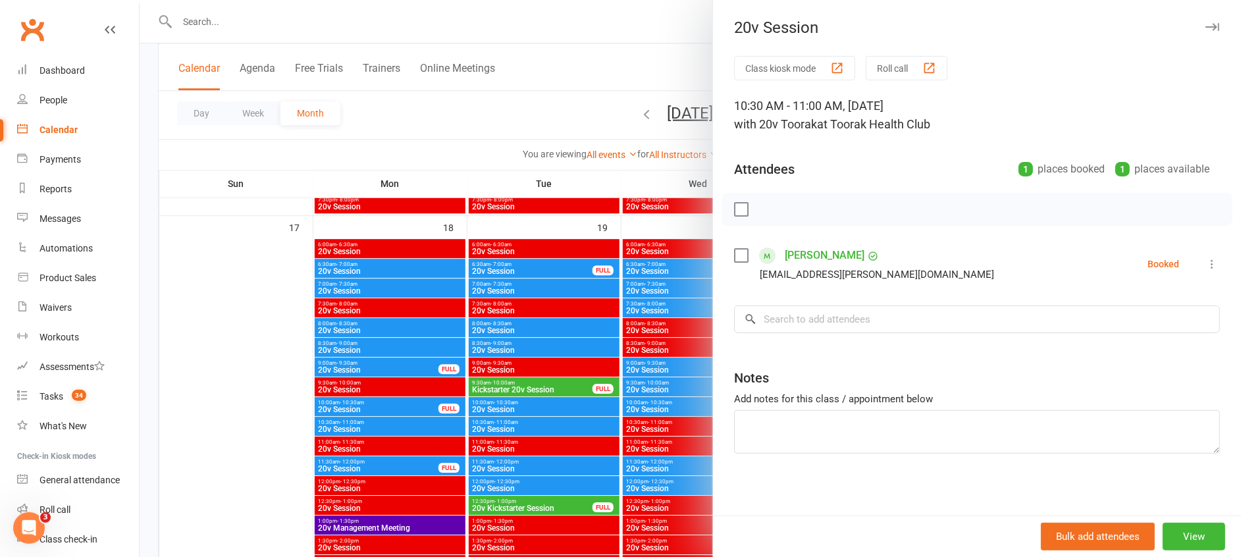
click at [502, 427] on div at bounding box center [690, 278] width 1101 height 557
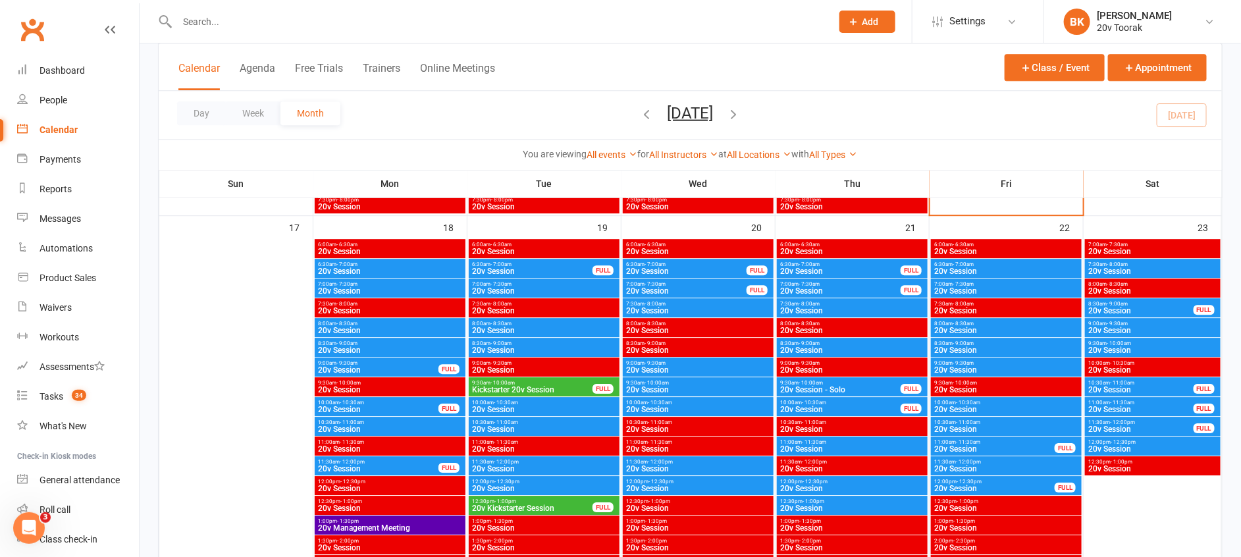
click at [508, 406] on span "20v Session" at bounding box center [543, 409] width 145 height 8
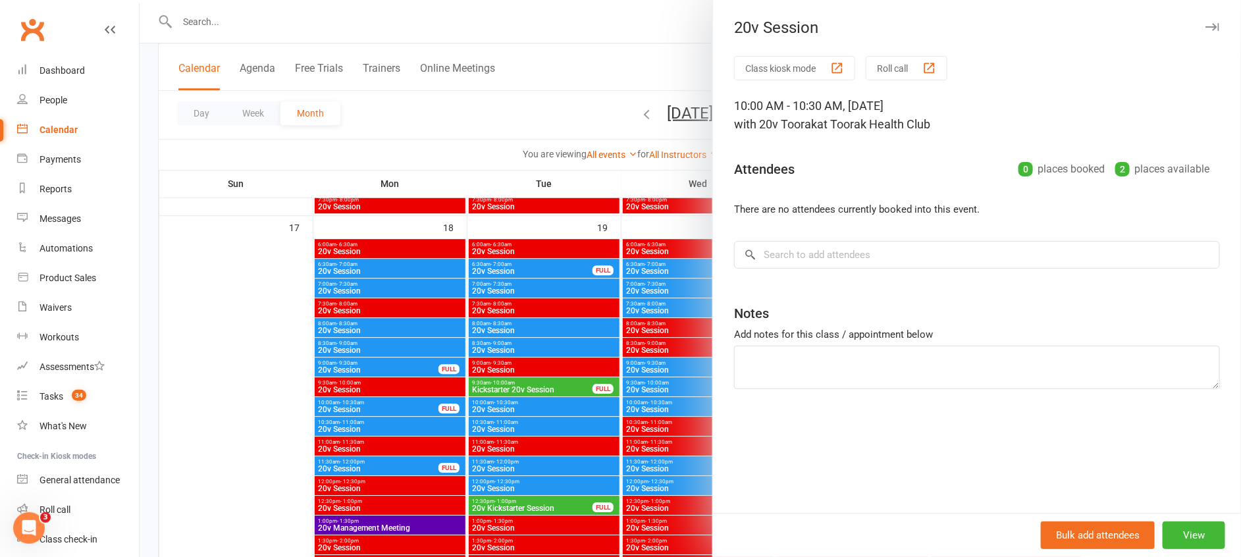
click at [508, 406] on div at bounding box center [690, 278] width 1101 height 557
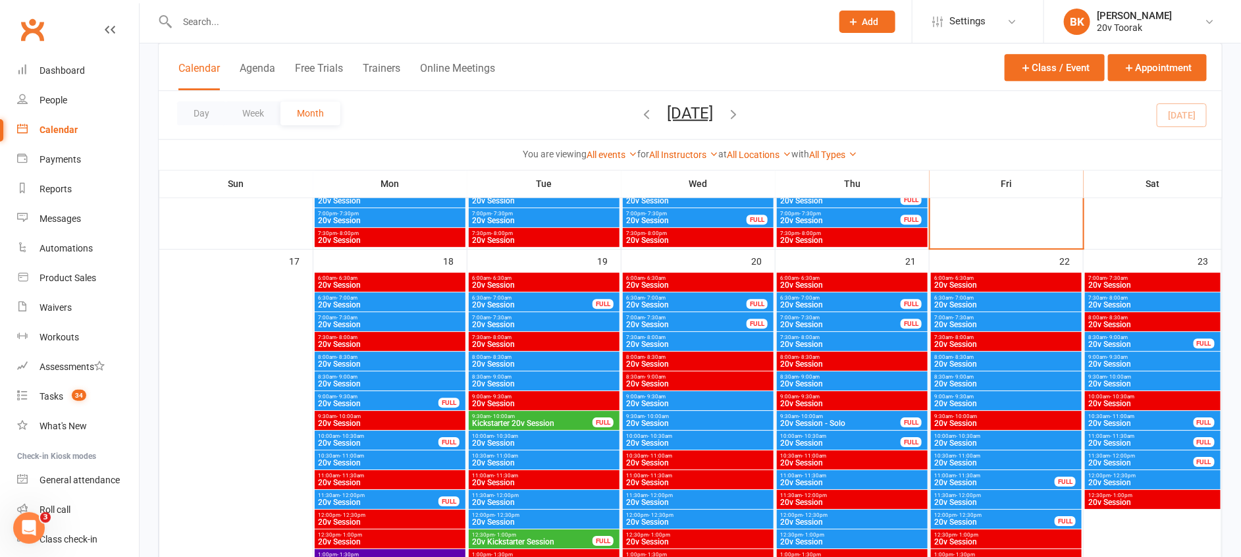
scroll to position [1769, 0]
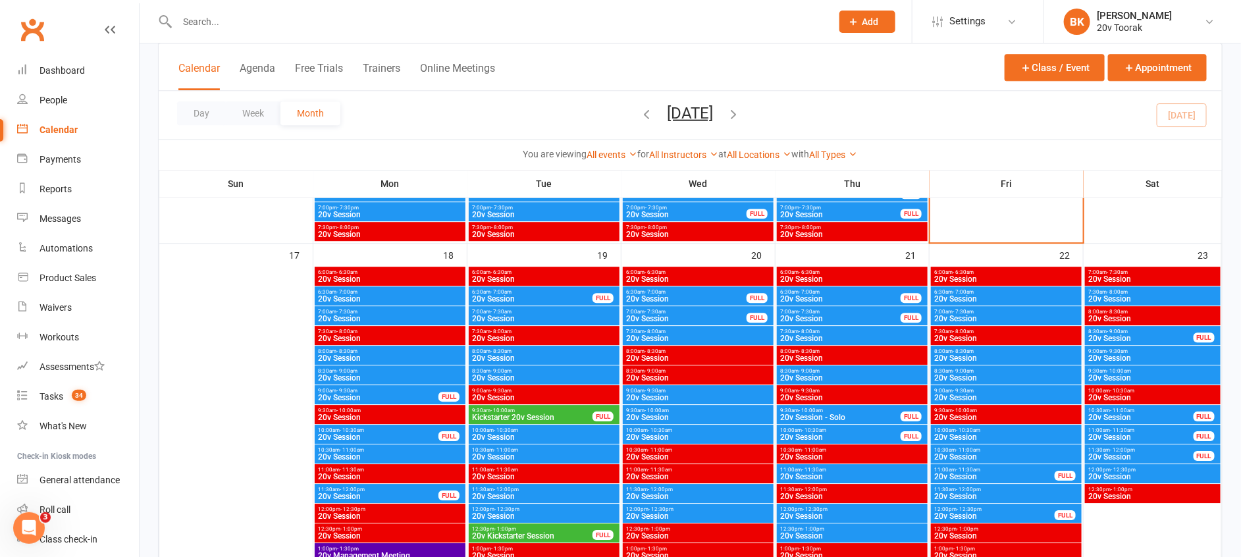
click at [966, 496] on span "20v Session" at bounding box center [1005, 496] width 145 height 8
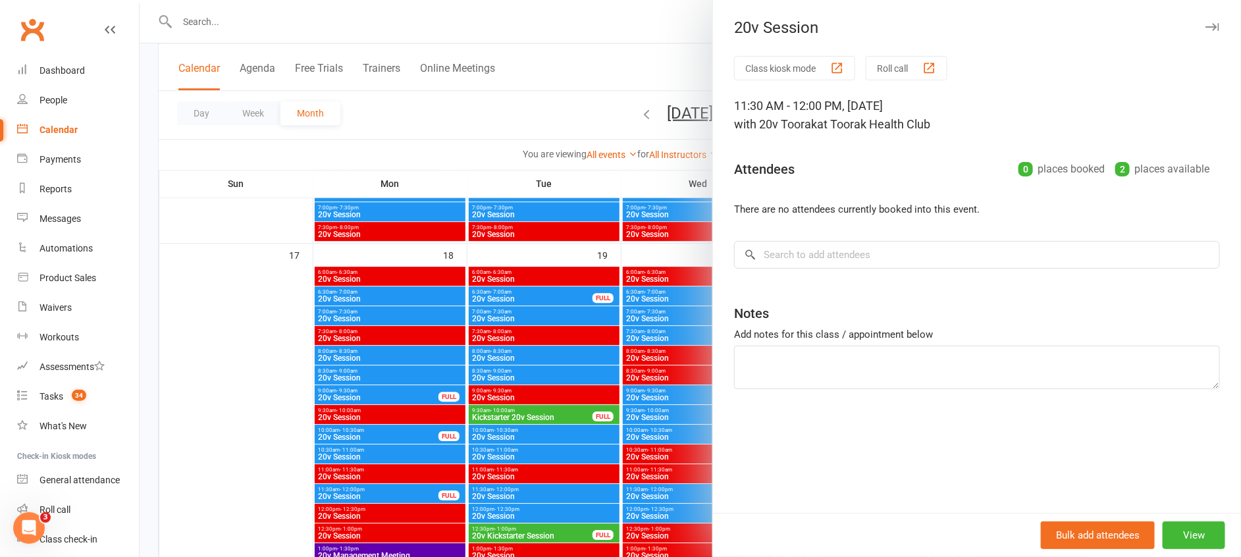
click at [676, 431] on div at bounding box center [690, 278] width 1101 height 557
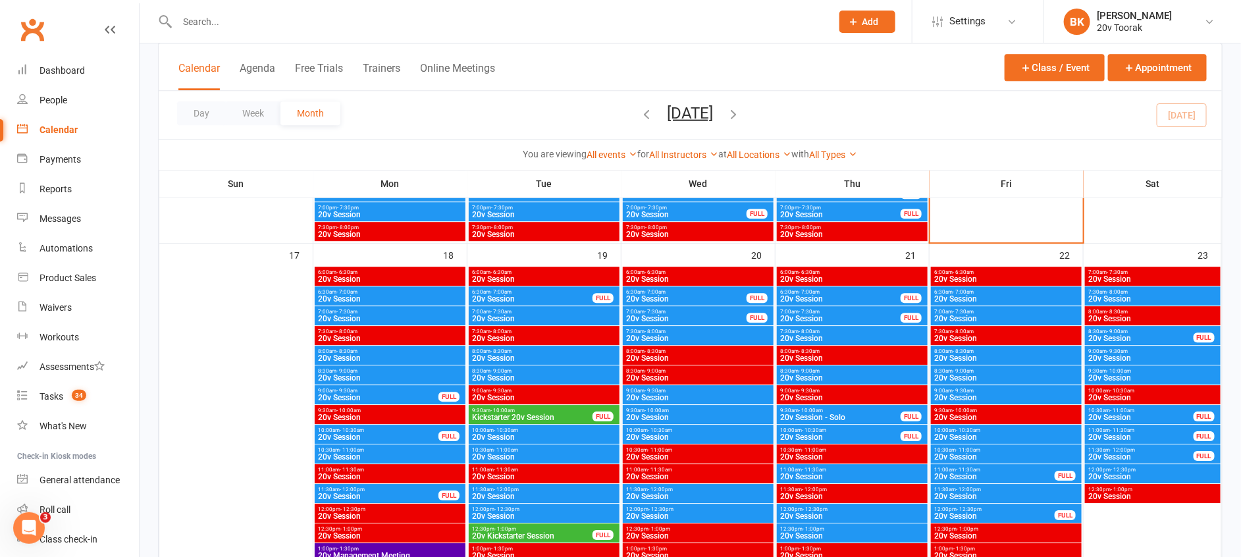
click at [993, 486] on span "11:30am - 12:00pm" at bounding box center [1005, 489] width 145 height 6
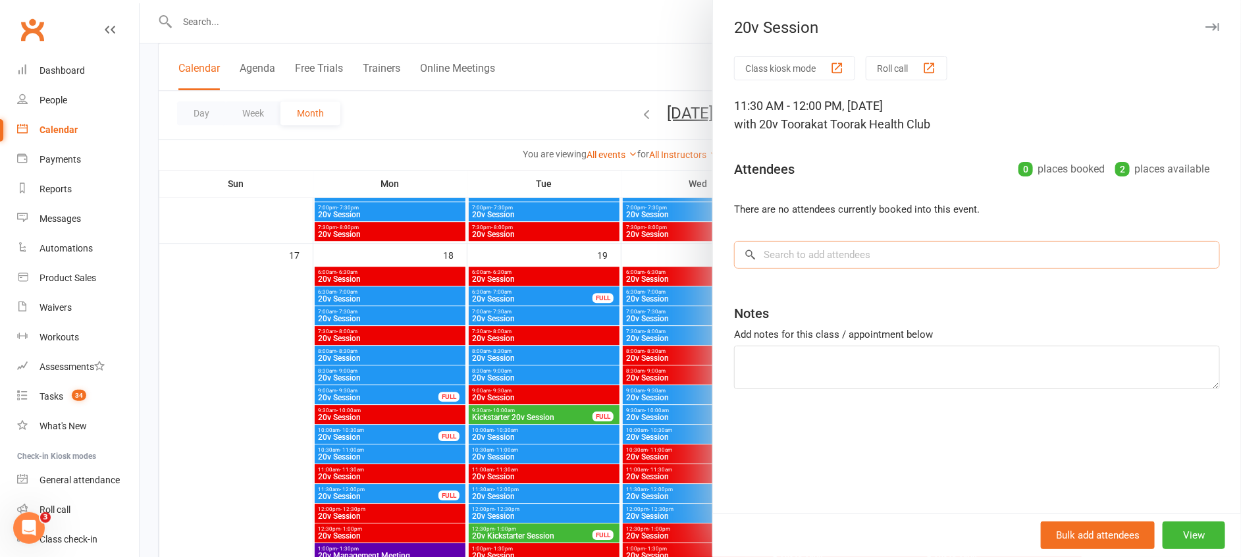
click at [811, 255] on input "search" at bounding box center [977, 255] width 486 height 28
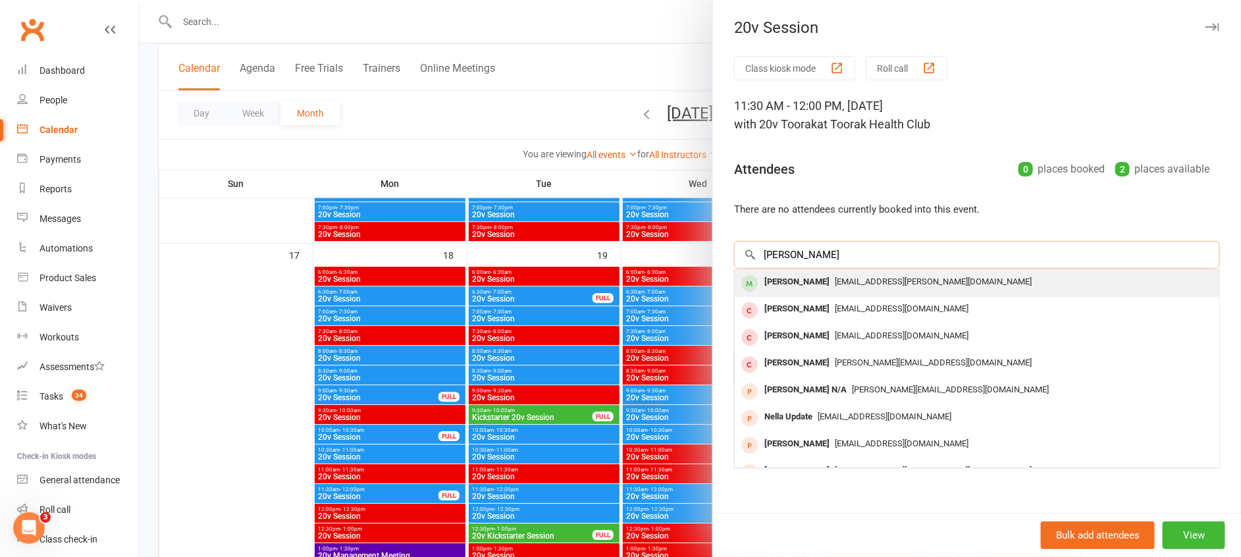
type input "ella"
click at [776, 282] on div "Ella Kashi" at bounding box center [797, 281] width 76 height 19
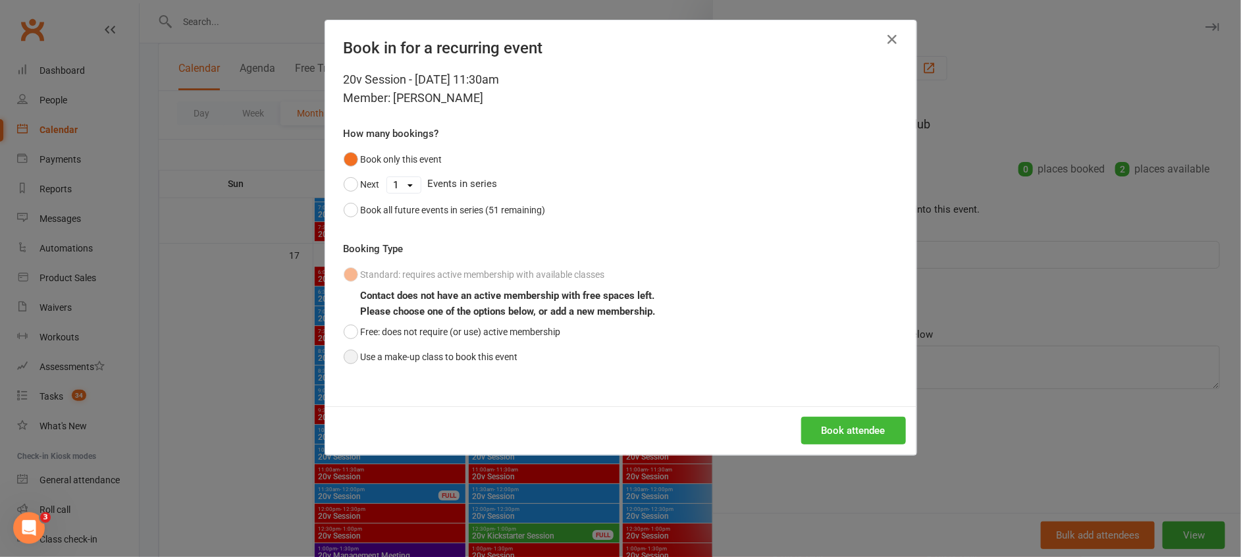
click at [408, 362] on button "Use a make-up class to book this event" at bounding box center [431, 356] width 174 height 25
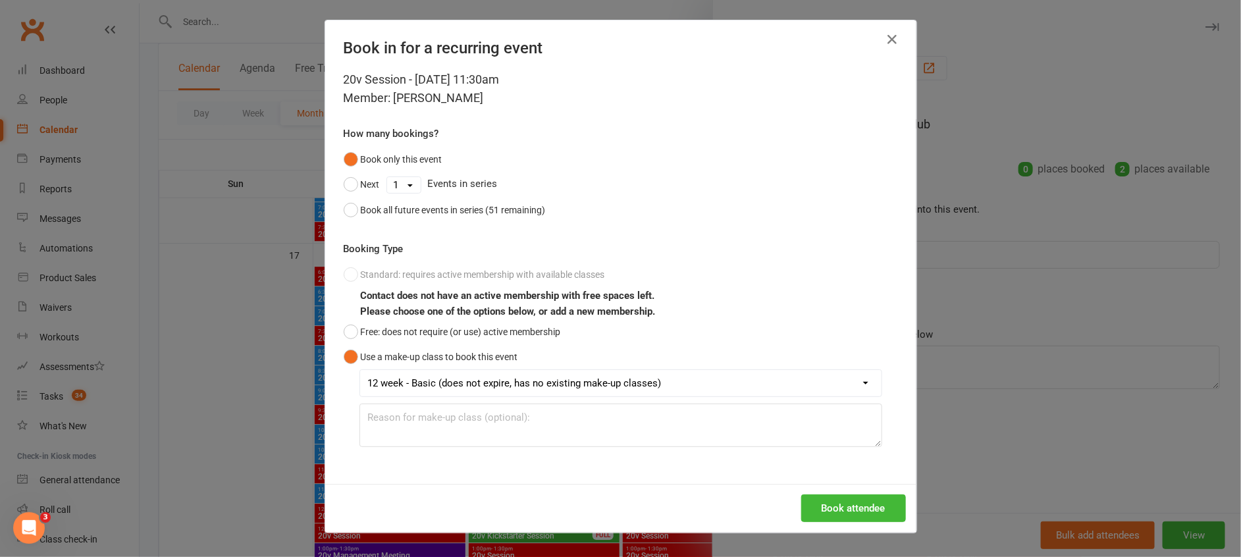
click at [430, 391] on select "12 week - Basic (does not expire, has no existing make-up classes)" at bounding box center [620, 383] width 521 height 26
click at [440, 431] on textarea at bounding box center [620, 424] width 523 height 43
click at [432, 427] on textarea at bounding box center [620, 424] width 523 height 43
type textarea "2nd Session"
click at [848, 505] on button "Book attendee" at bounding box center [853, 508] width 105 height 28
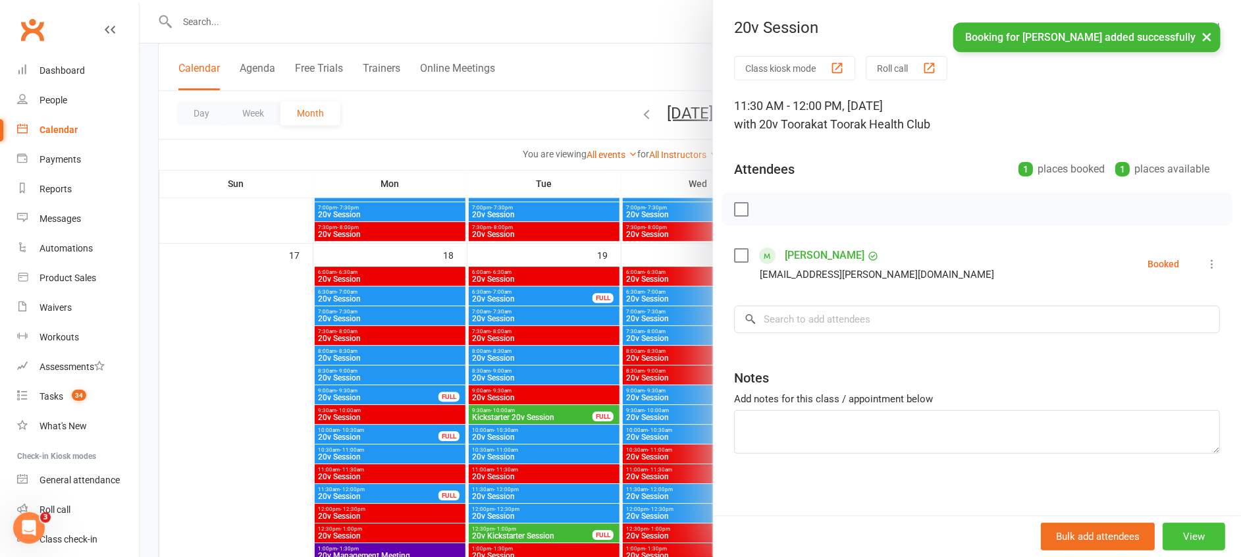
click at [1173, 542] on button "View" at bounding box center [1193, 537] width 63 height 28
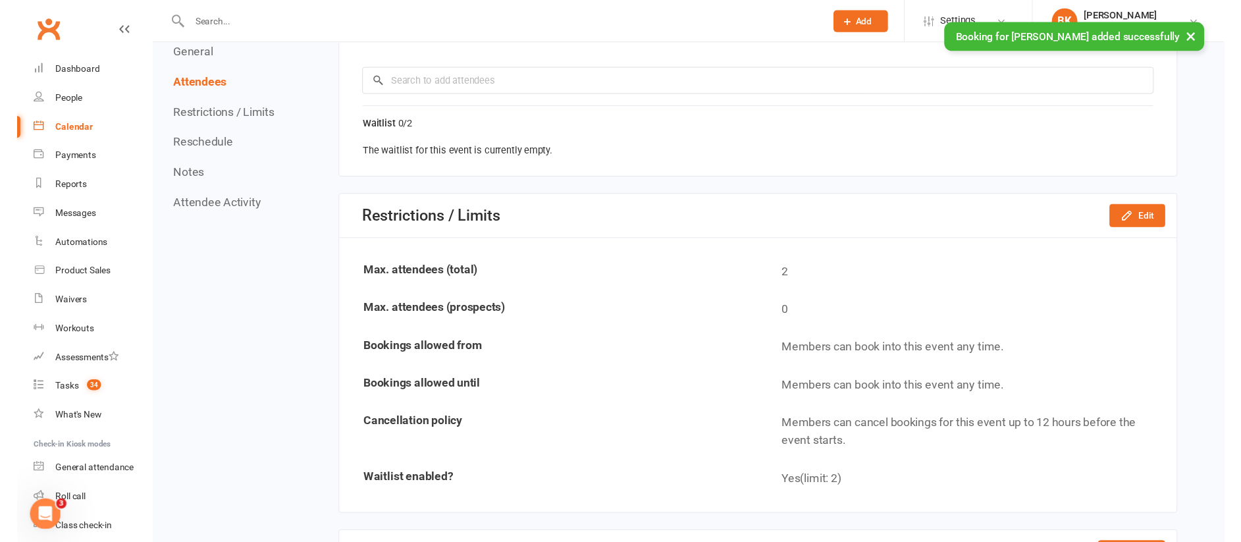
scroll to position [697, 0]
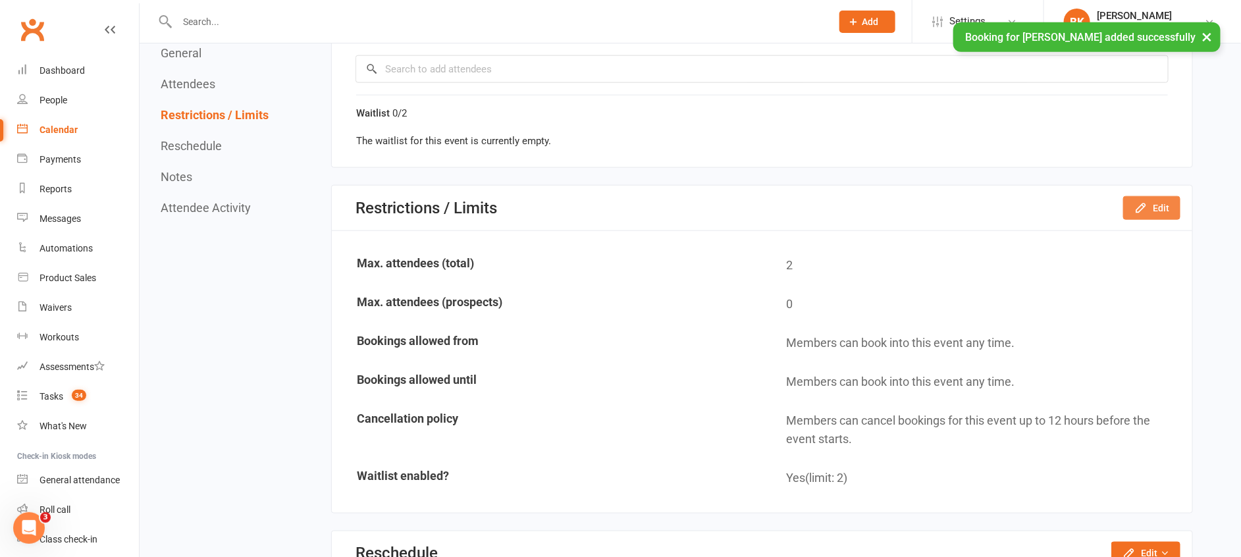
click at [1153, 203] on button "Edit" at bounding box center [1151, 208] width 57 height 24
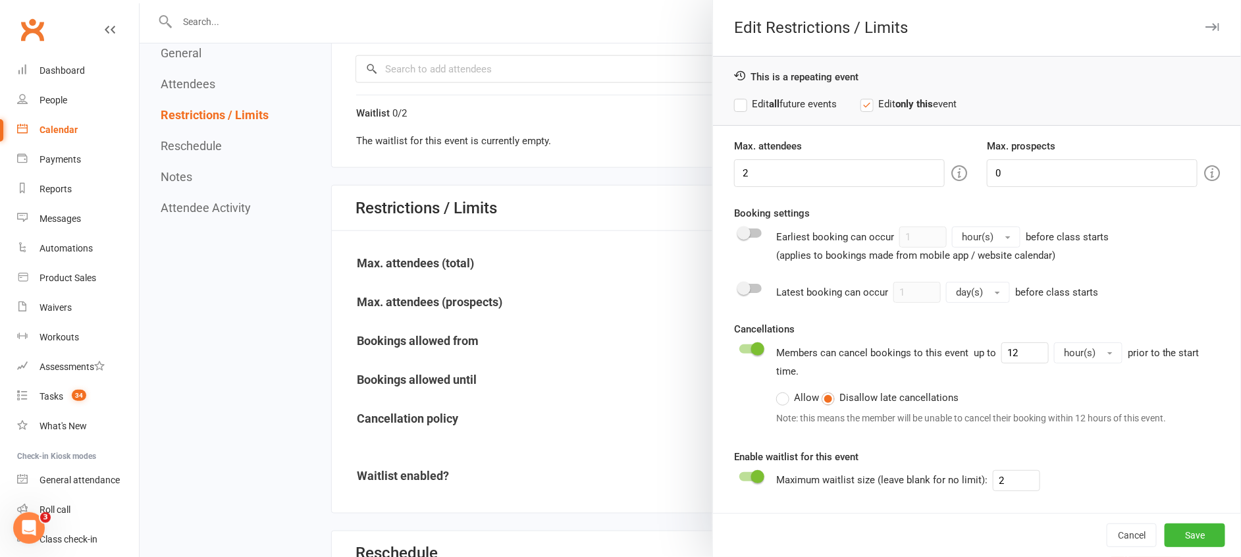
click at [803, 157] on div "Max. attendees 2" at bounding box center [850, 162] width 253 height 49
click at [800, 166] on input "2" at bounding box center [839, 173] width 211 height 28
type input "1"
click at [1168, 531] on button "Save" at bounding box center [1194, 535] width 61 height 24
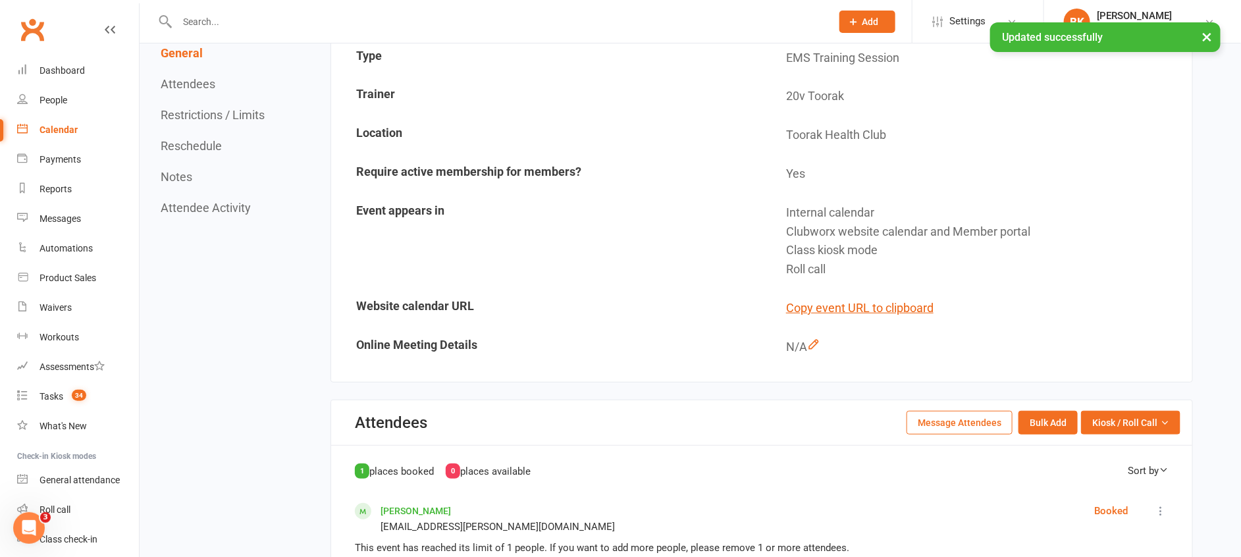
scroll to position [0, 0]
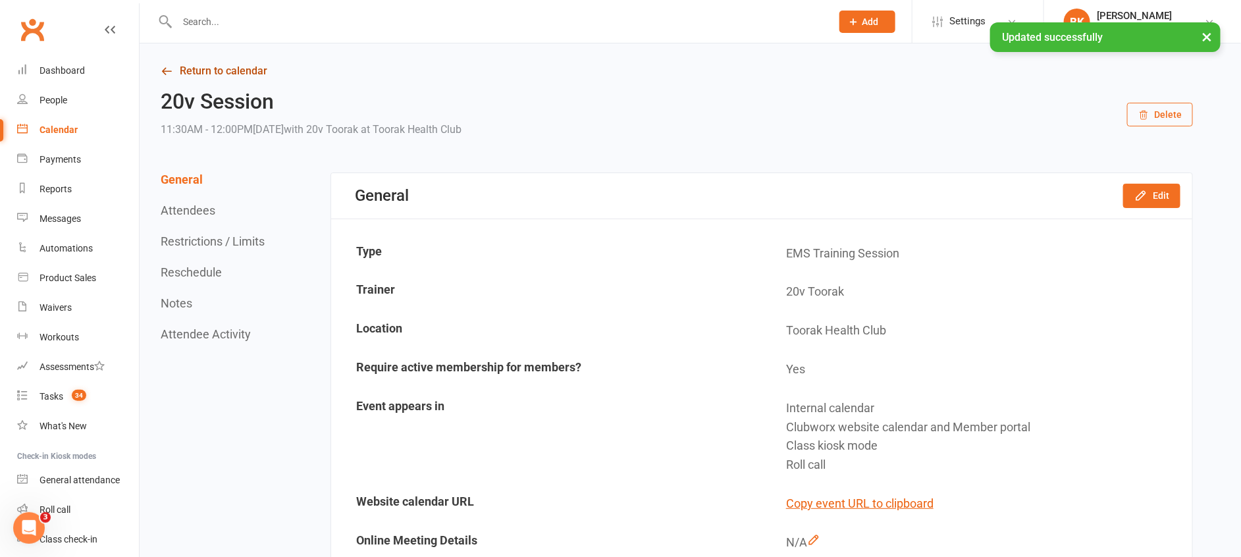
click at [177, 70] on link "Return to calendar" at bounding box center [677, 71] width 1032 height 18
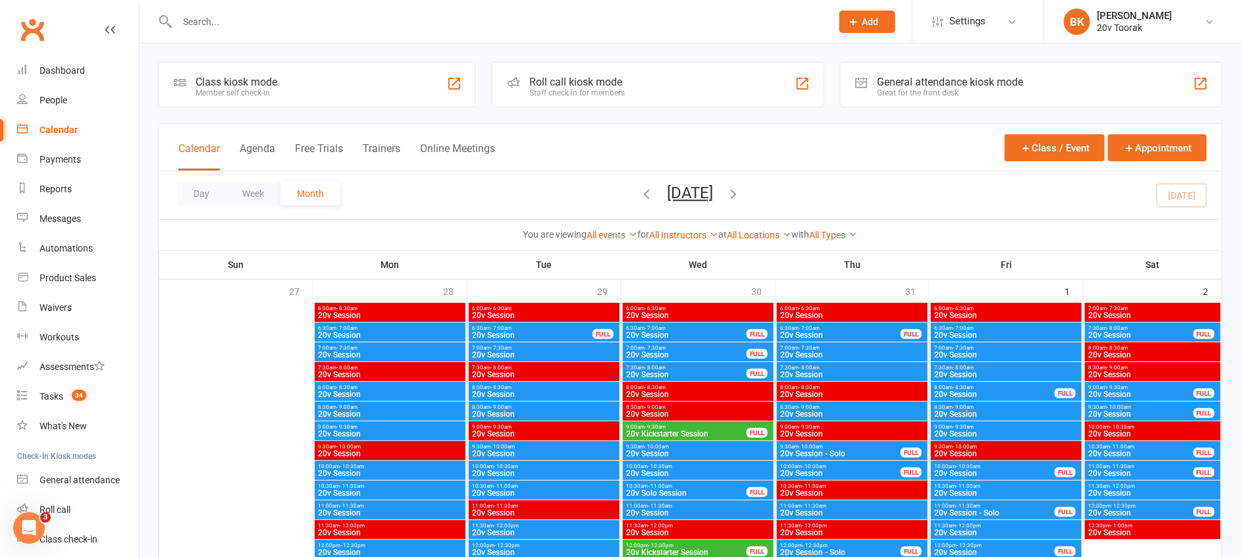
click at [228, 23] on input "text" at bounding box center [497, 22] width 649 height 18
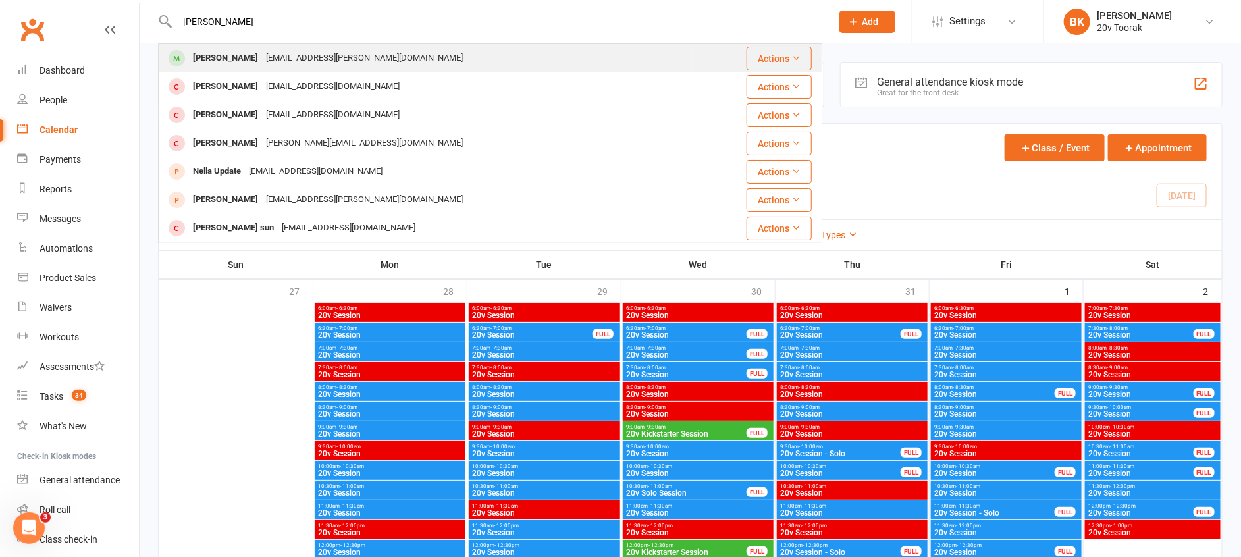
type input "ella"
click at [213, 67] on div "Ella Kashi" at bounding box center [225, 58] width 73 height 19
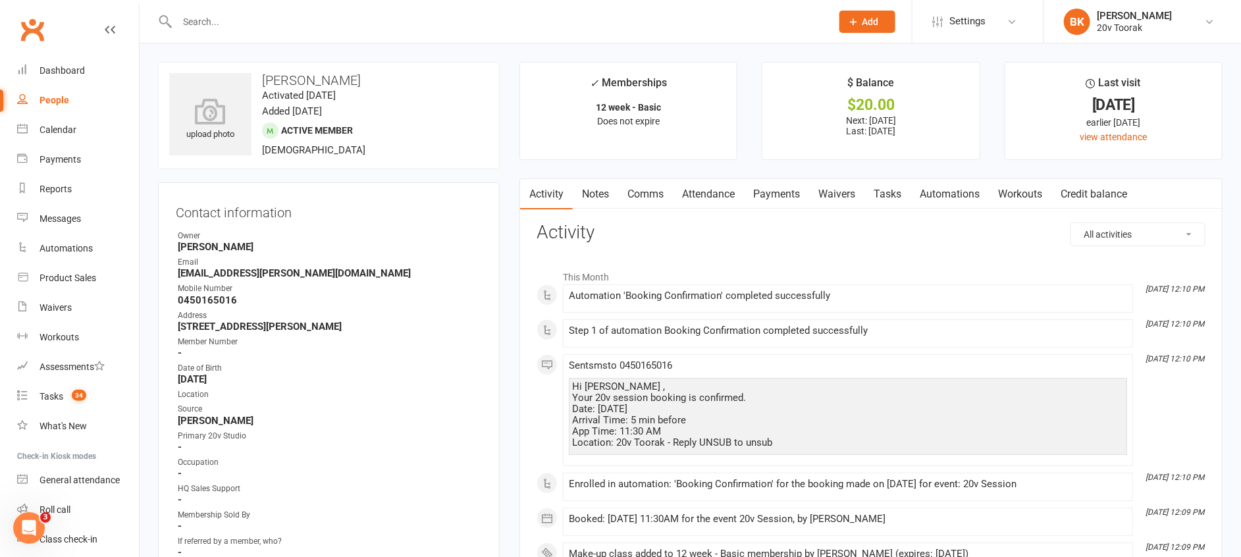
click at [650, 186] on link "Comms" at bounding box center [645, 194] width 55 height 30
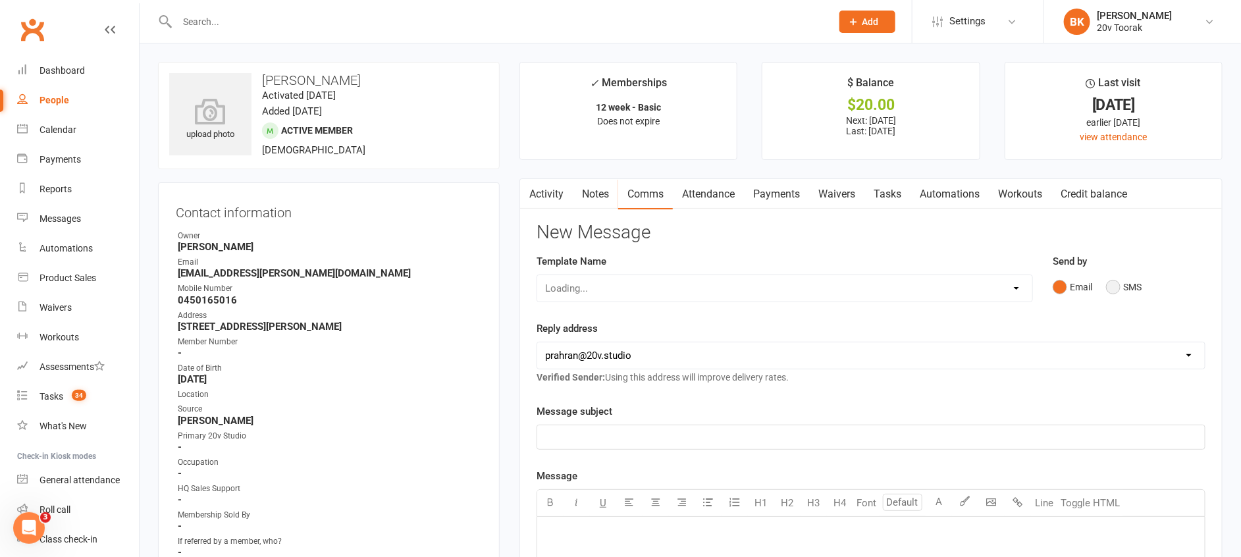
click at [1131, 284] on button "SMS" at bounding box center [1124, 286] width 36 height 25
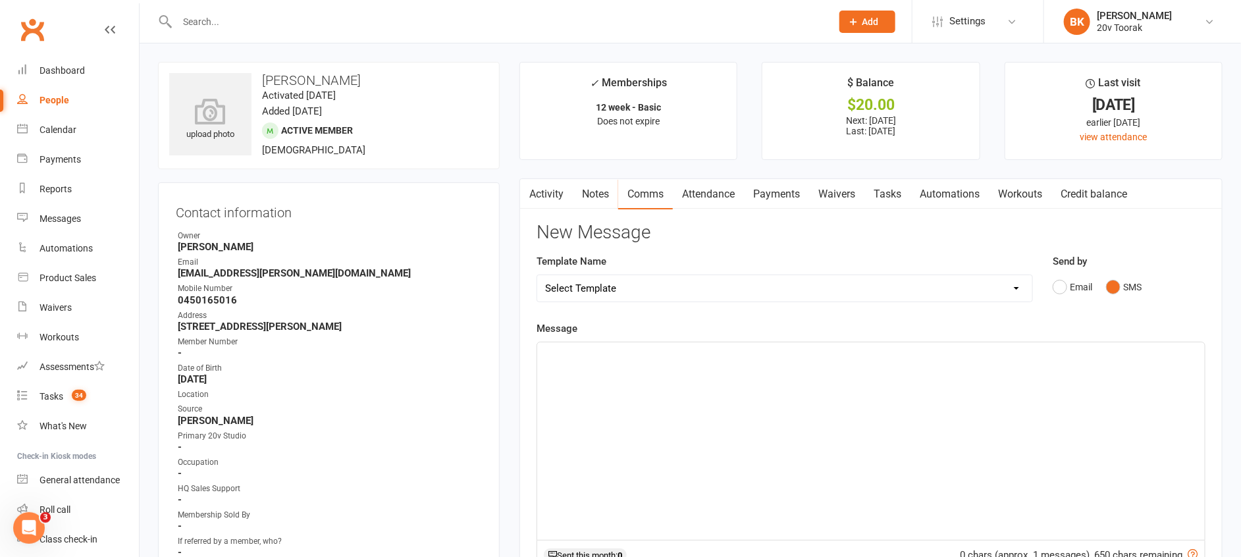
click at [1069, 390] on div "﻿" at bounding box center [870, 440] width 667 height 197
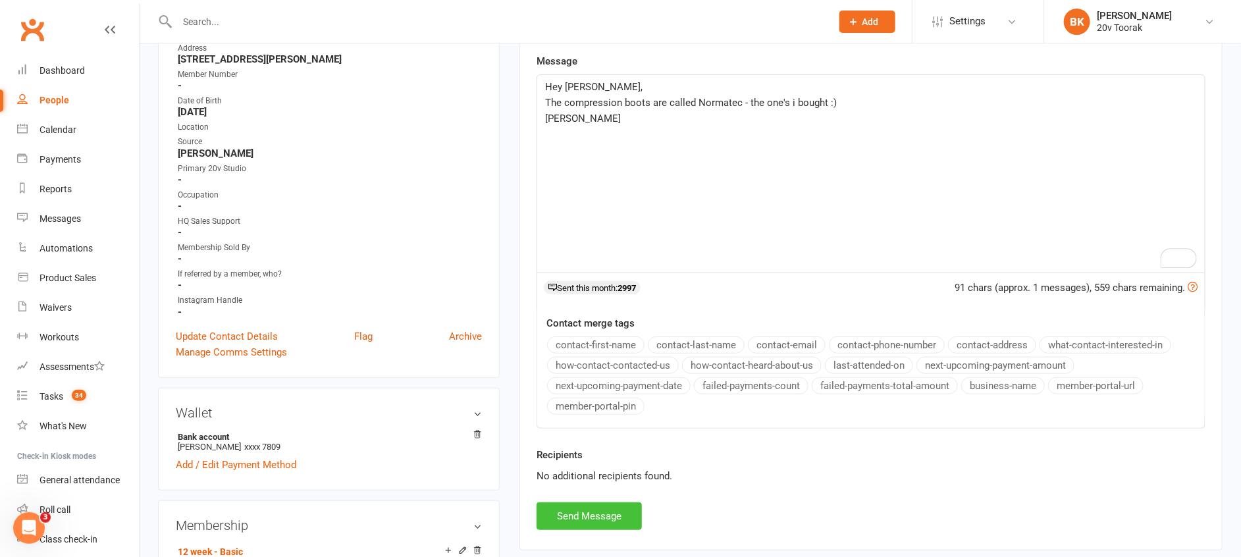
click at [609, 503] on button "Send Message" at bounding box center [588, 516] width 105 height 28
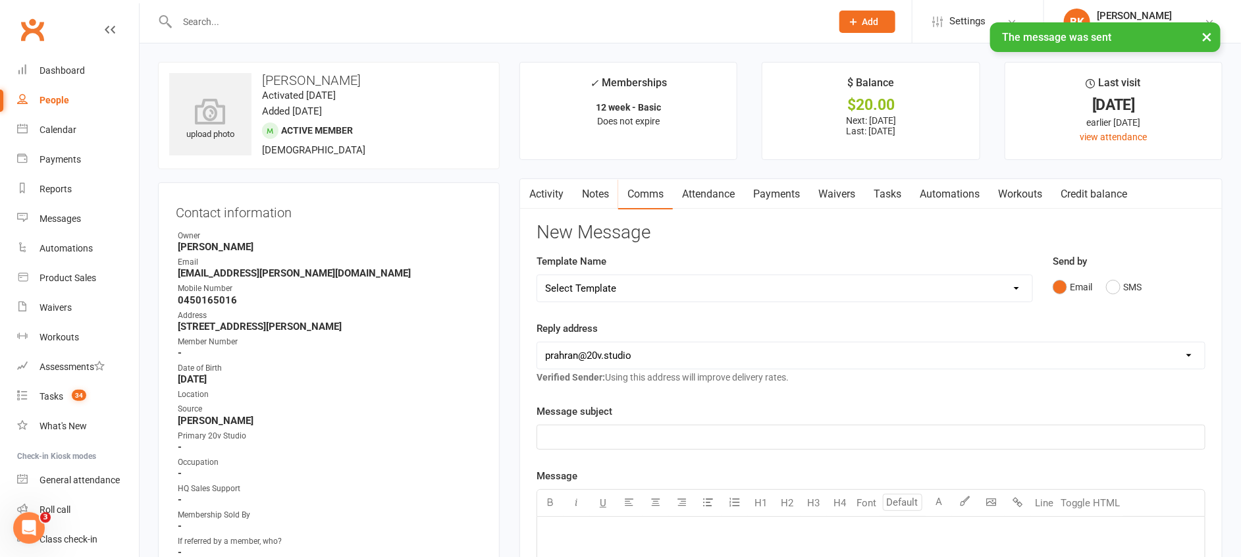
click at [590, 193] on link "Notes" at bounding box center [595, 194] width 45 height 30
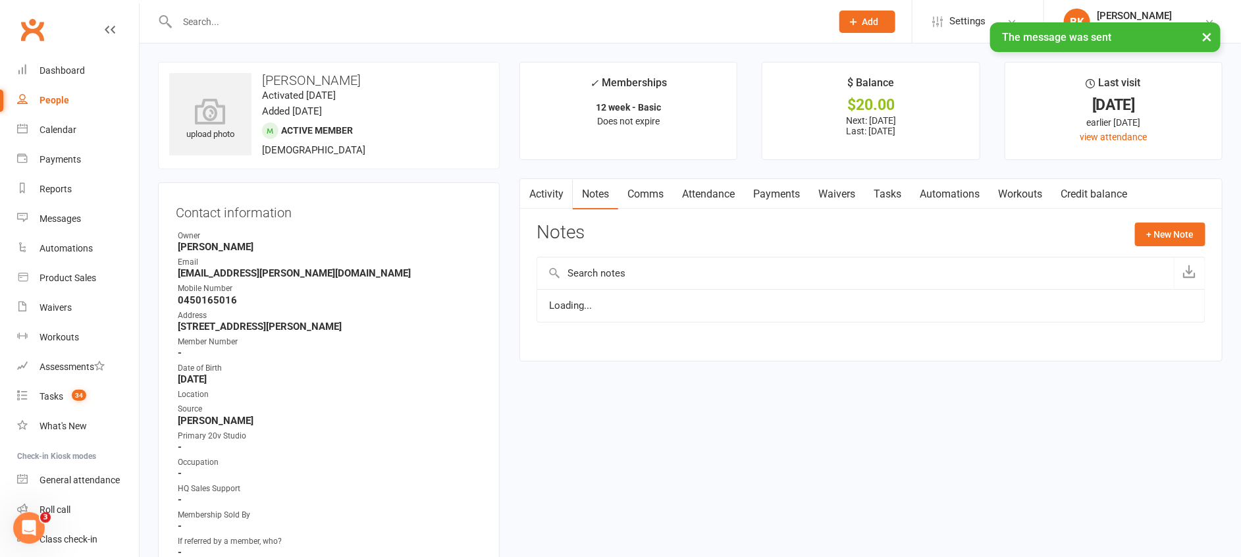
click at [900, 195] on link "Tasks" at bounding box center [887, 194] width 46 height 30
click at [554, 194] on link "Activity" at bounding box center [546, 194] width 53 height 30
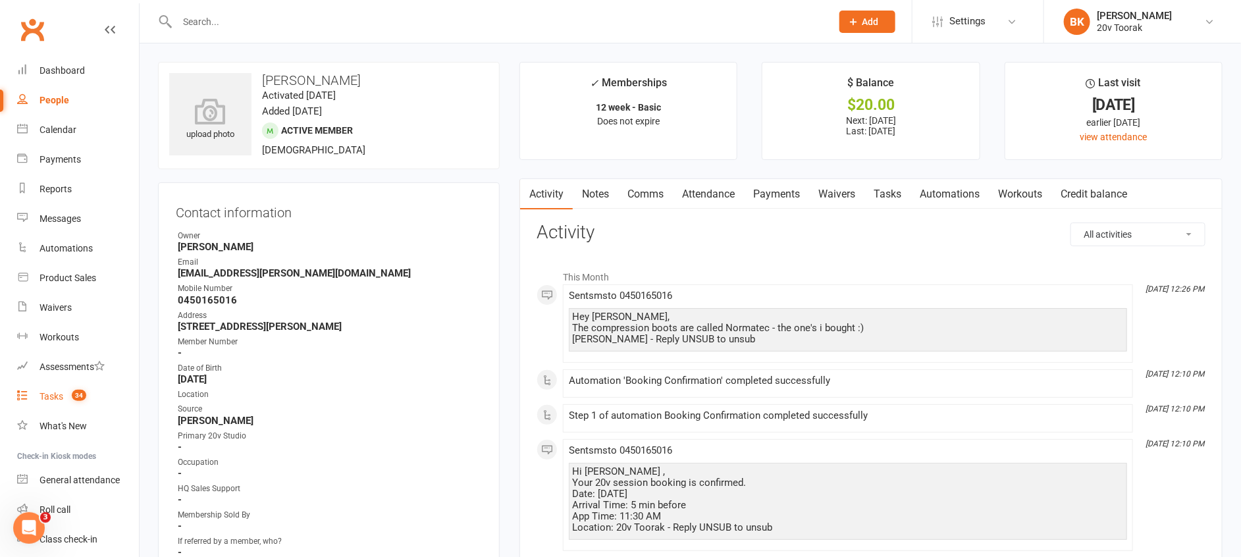
click at [64, 401] on link "Tasks 34" at bounding box center [78, 397] width 122 height 30
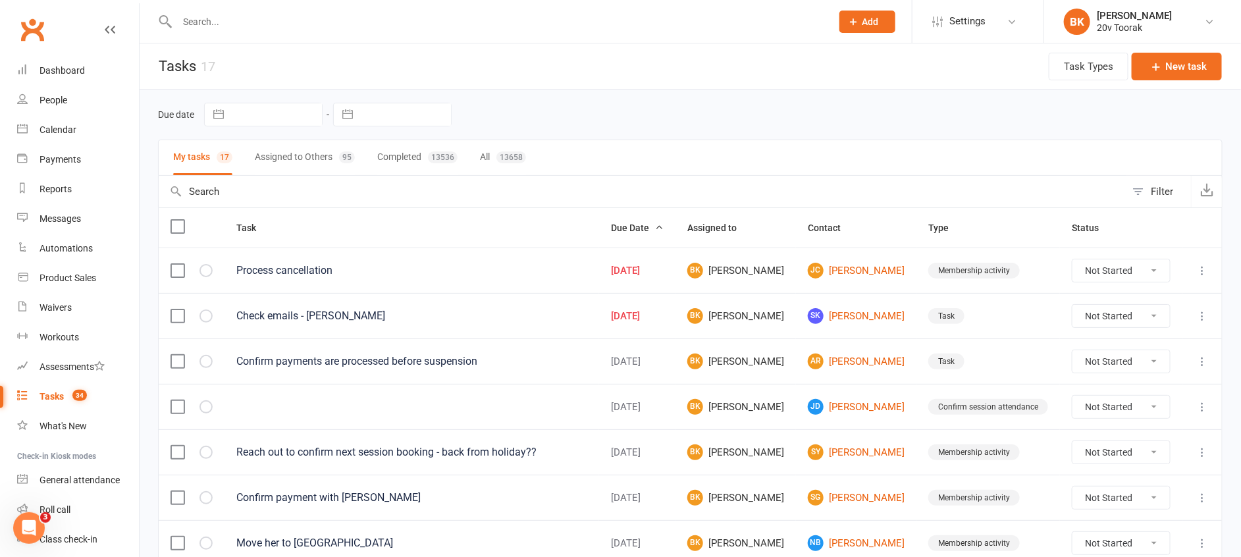
click at [786, 68] on header "Tasks 17 Task Types New task" at bounding box center [690, 66] width 1101 height 46
click at [209, 21] on input "text" at bounding box center [497, 22] width 649 height 18
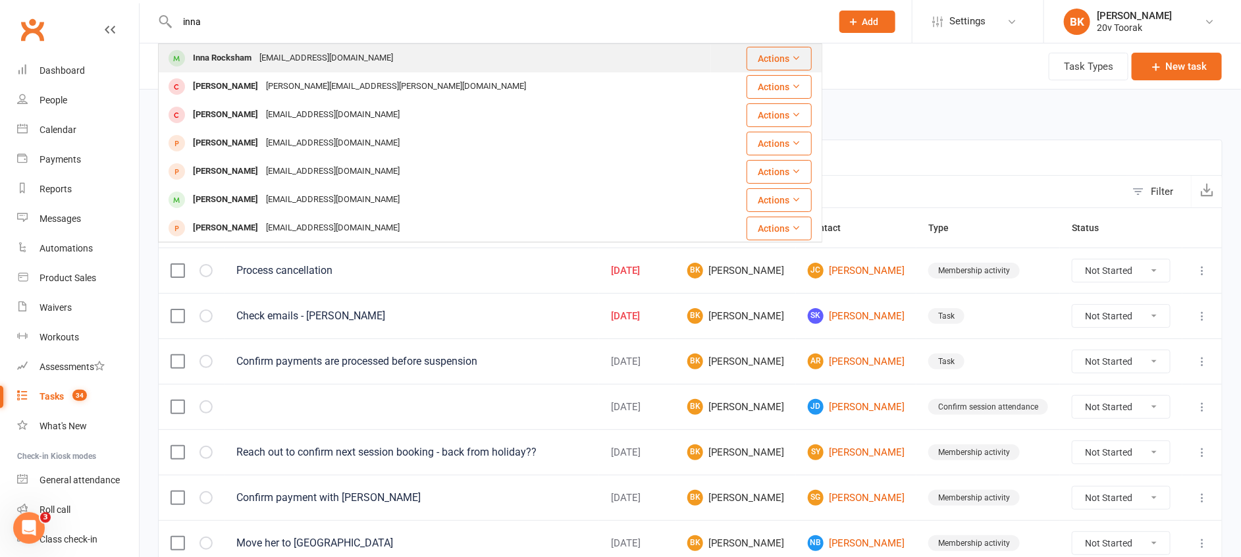
type input "inna"
click at [215, 59] on div "Inna Rocksham" at bounding box center [222, 58] width 66 height 19
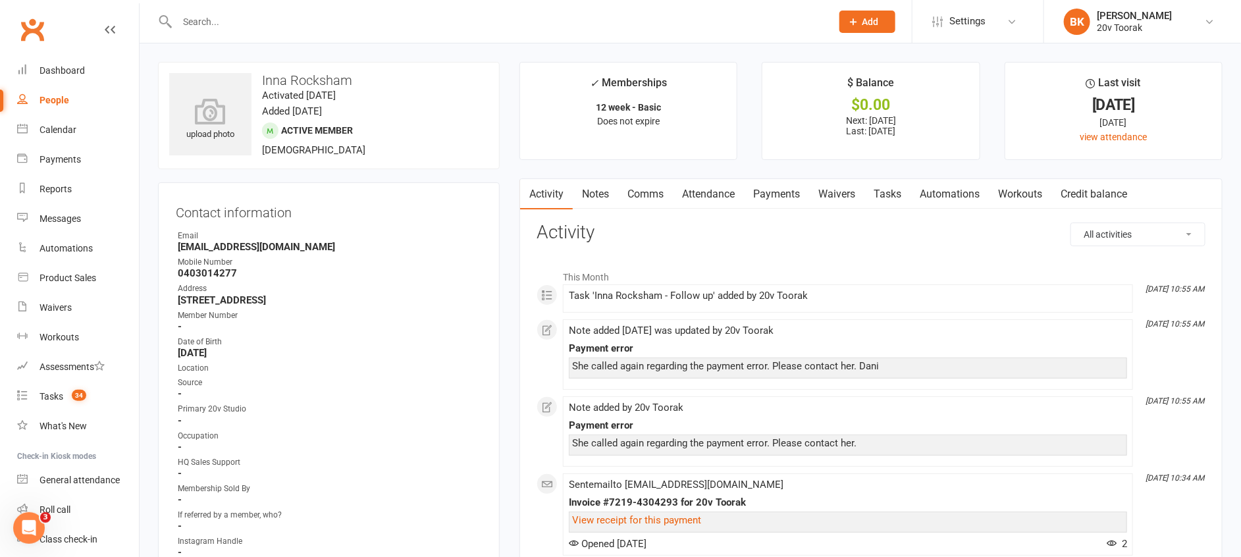
click at [587, 201] on link "Notes" at bounding box center [595, 194] width 45 height 30
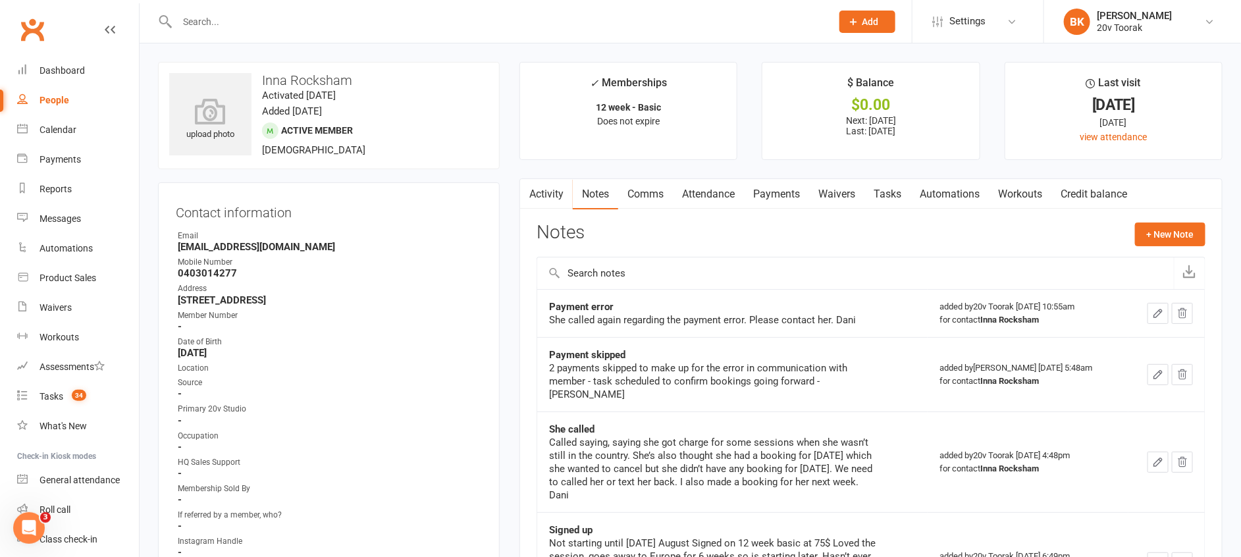
click at [556, 190] on link "Activity" at bounding box center [546, 194] width 53 height 30
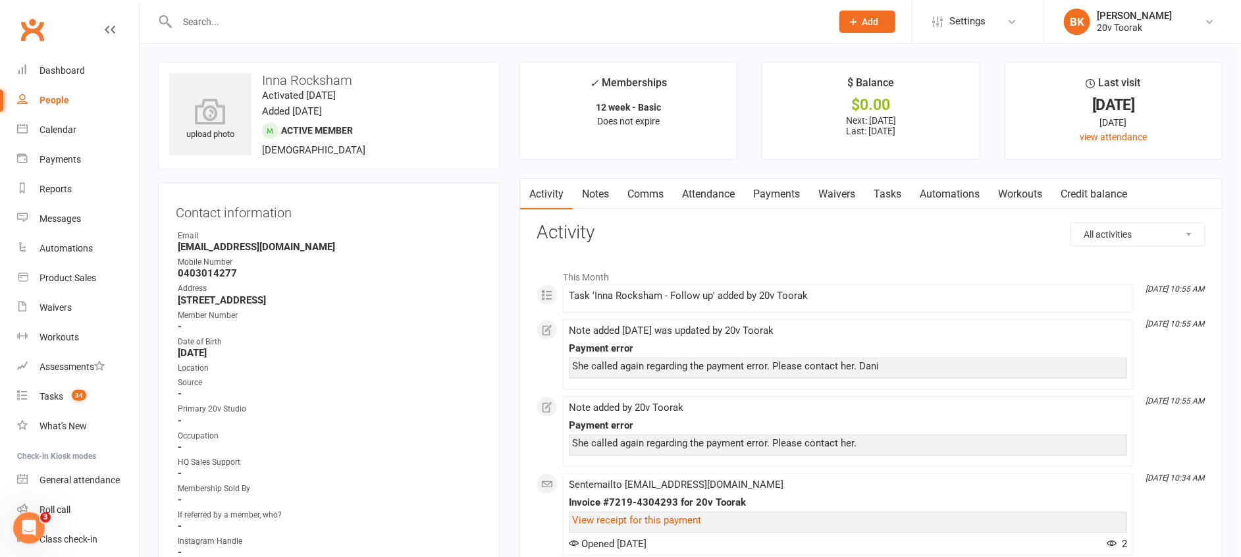
click at [800, 207] on link "Payments" at bounding box center [776, 194] width 65 height 30
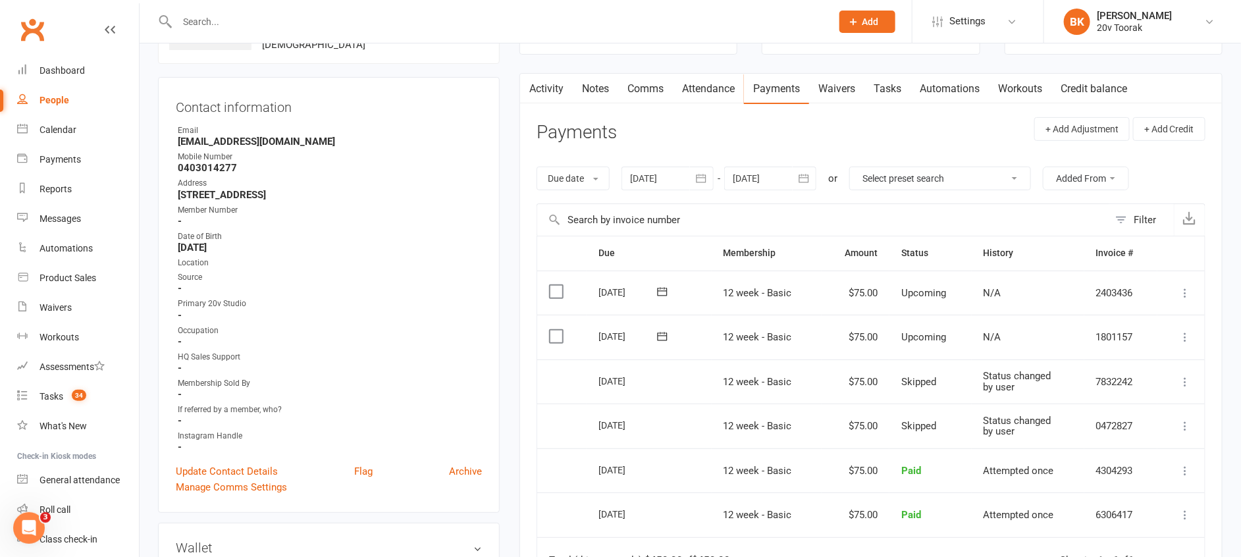
scroll to position [111, 0]
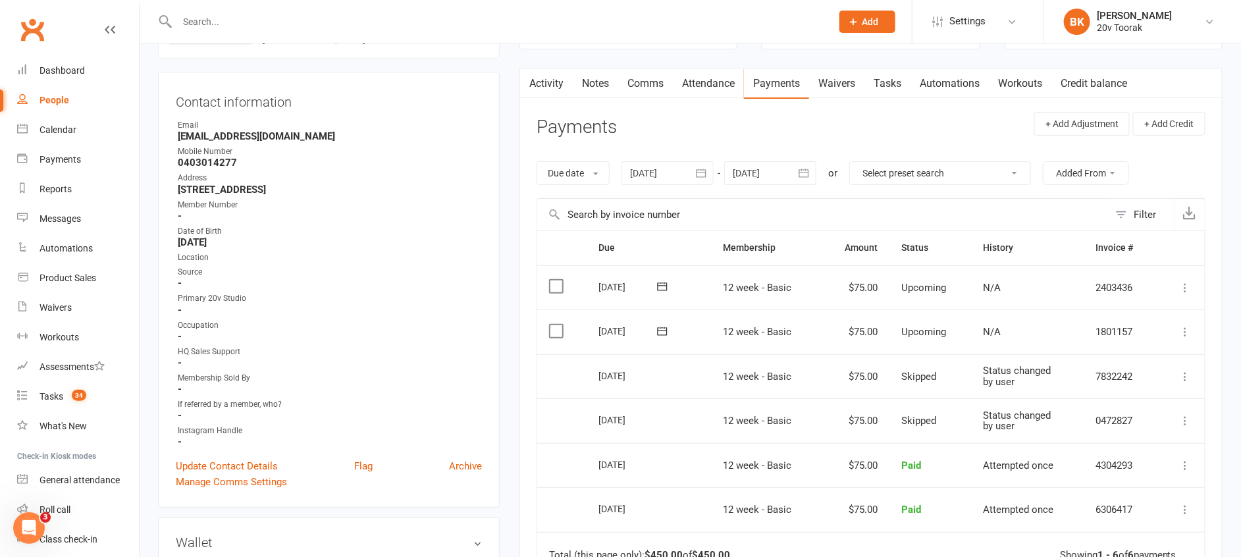
click at [643, 359] on td "26 Aug 2025" at bounding box center [648, 376] width 124 height 45
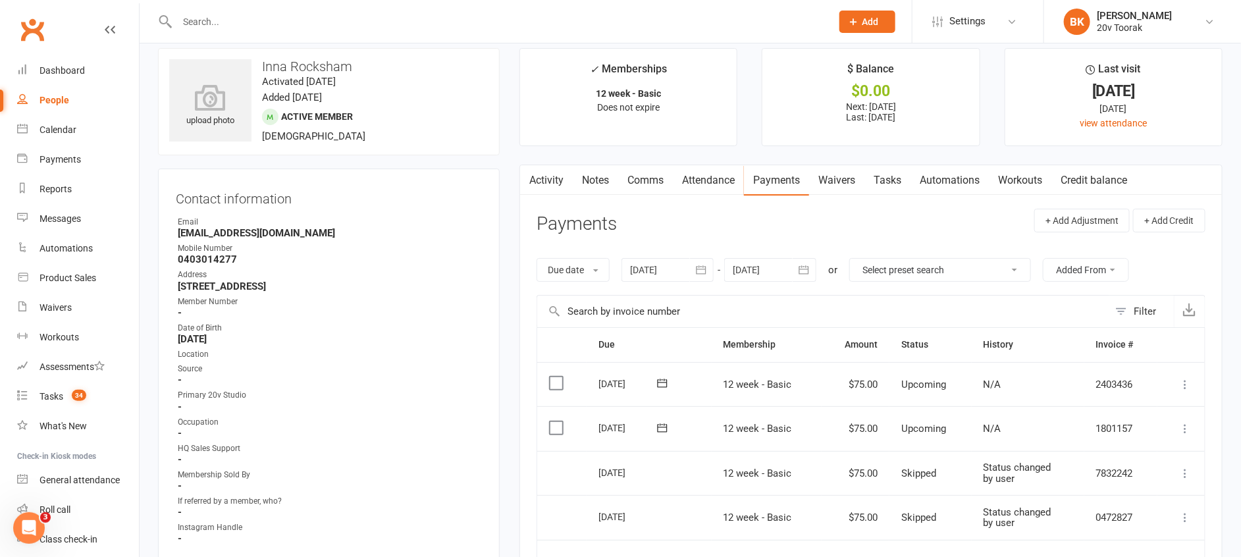
scroll to position [0, 0]
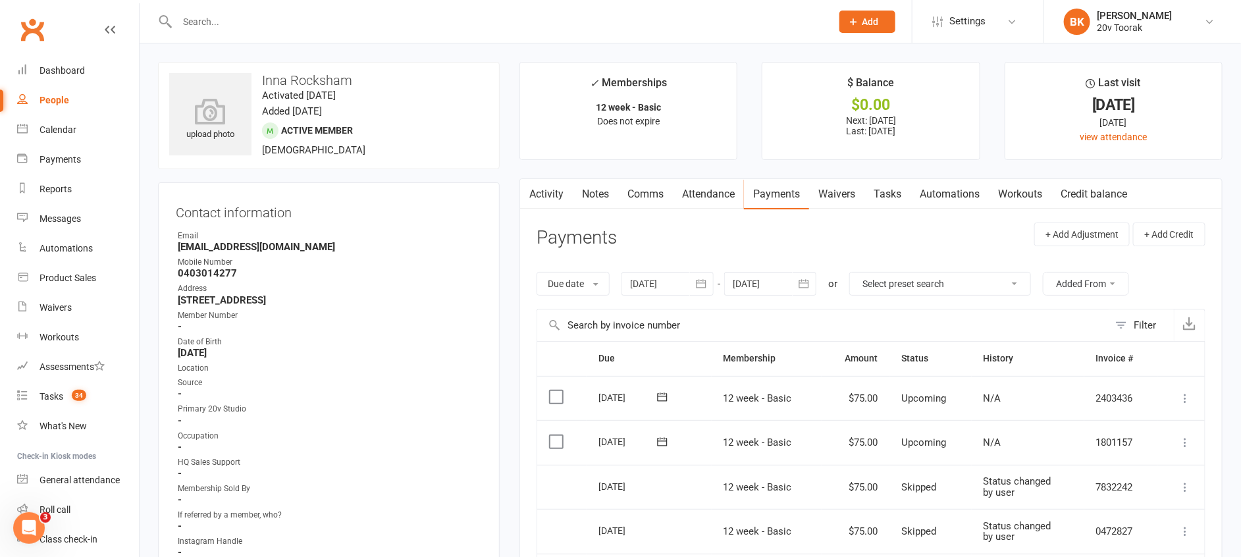
click at [536, 195] on link "Activity" at bounding box center [546, 194] width 53 height 30
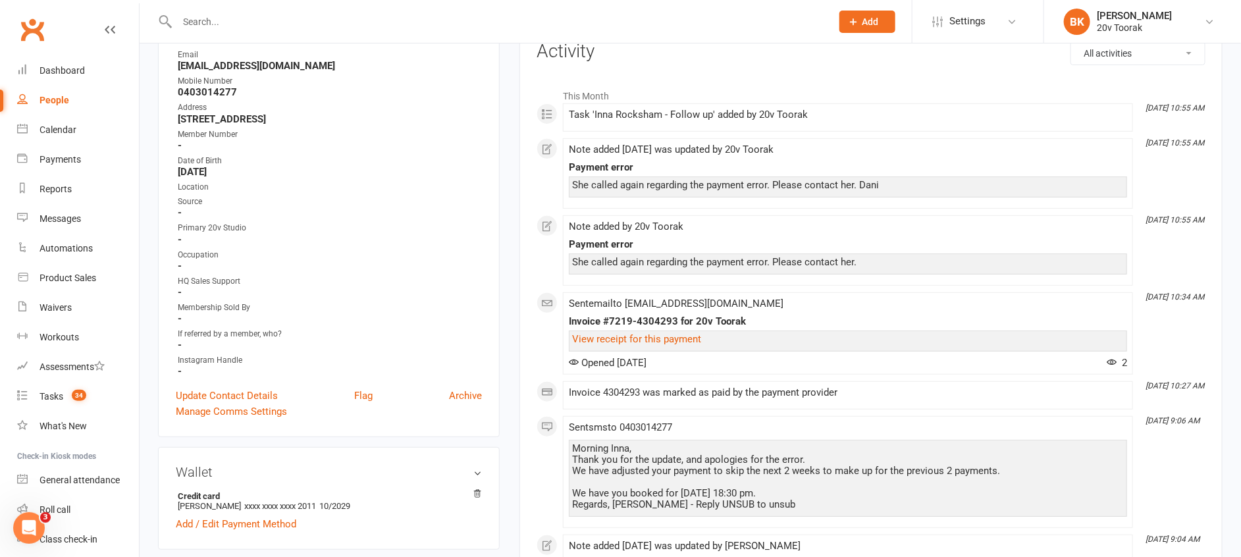
scroll to position [195, 0]
